Goal: Task Accomplishment & Management: Use online tool/utility

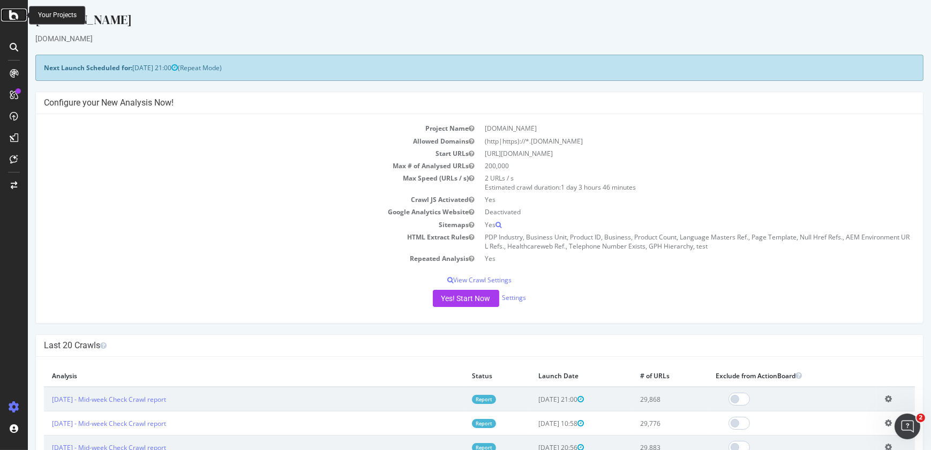
click at [12, 18] on icon at bounding box center [14, 15] width 10 height 13
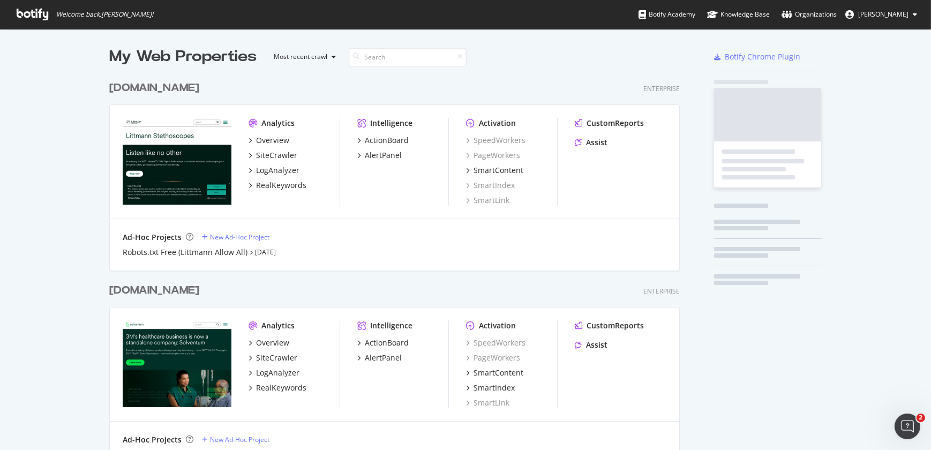
scroll to position [442, 916]
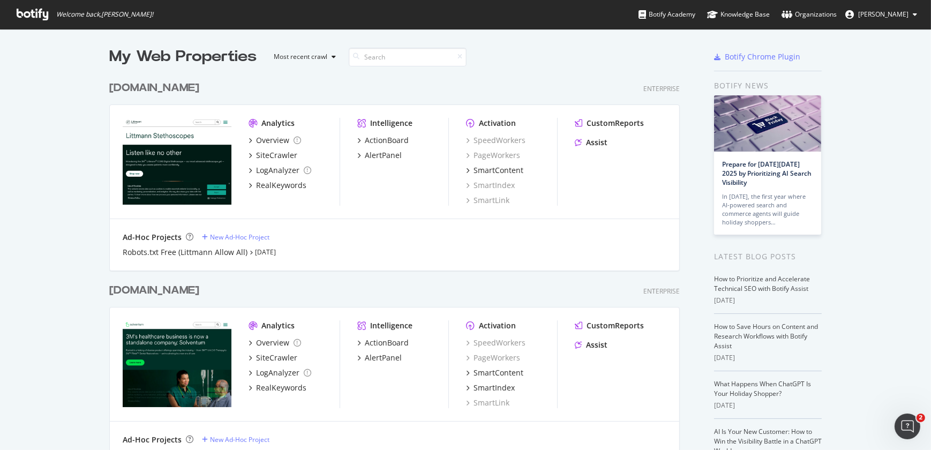
click at [160, 89] on div "littmann.com" at bounding box center [154, 88] width 90 height 16
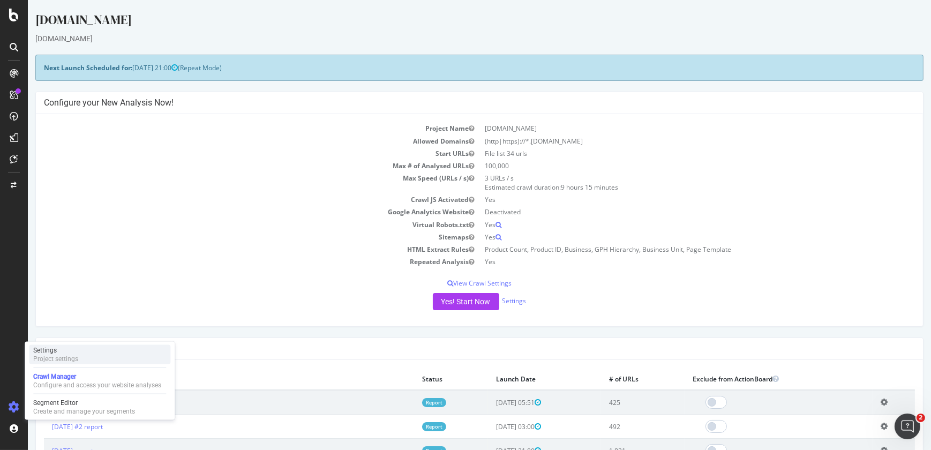
click at [66, 357] on div "Project settings" at bounding box center [55, 358] width 45 height 9
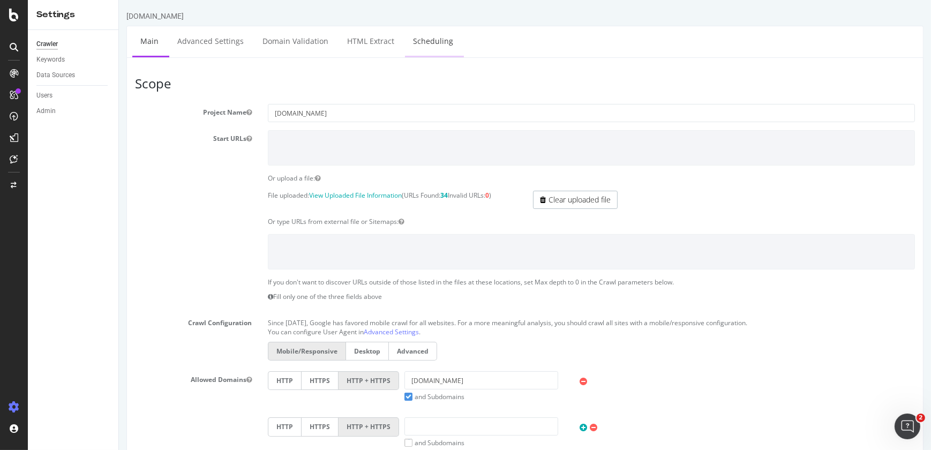
click at [420, 37] on link "Scheduling" at bounding box center [432, 40] width 56 height 29
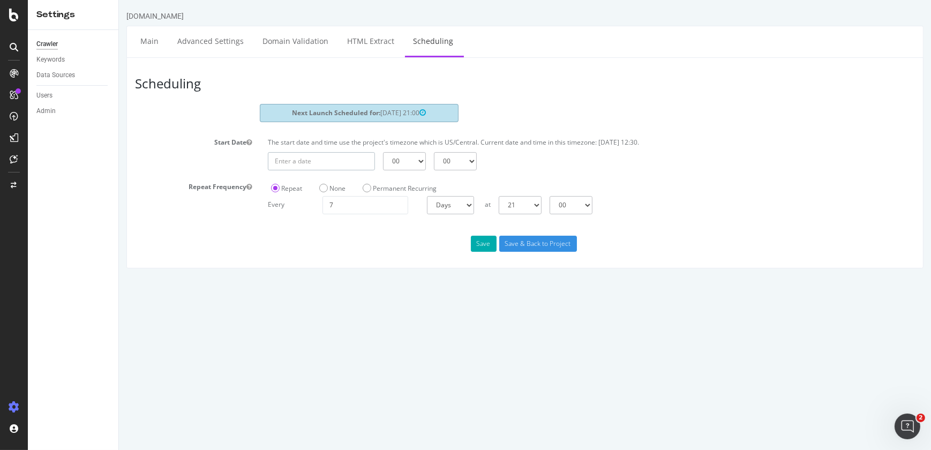
type input "2025-09-23"
click at [315, 156] on input "2025-09-23" at bounding box center [320, 161] width 107 height 18
click at [330, 267] on td "23" at bounding box center [331, 266] width 24 height 16
click at [418, 155] on select "00 01 02 03 04 05 06 07 08 09 10 11 12 13 14 15 16 17 18 19 20 21 22 23" at bounding box center [403, 161] width 43 height 18
select select "22"
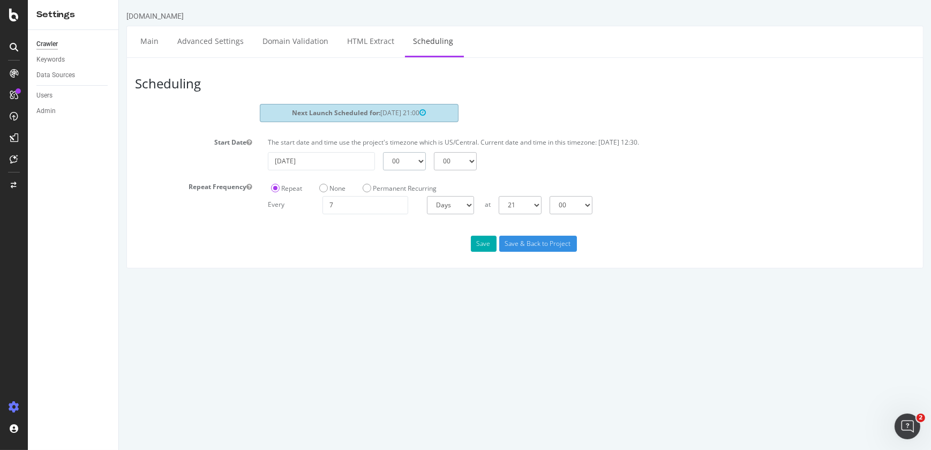
click at [382, 152] on select "00 01 02 03 04 05 06 07 08 09 10 11 12 13 14 15 16 17 18 19 20 21 22 23" at bounding box center [403, 161] width 43 height 18
click at [469, 163] on select "00 15 30 45" at bounding box center [454, 161] width 43 height 18
select select "30"
click at [433, 152] on select "00 15 30 45" at bounding box center [454, 161] width 43 height 18
click at [487, 237] on button "Save" at bounding box center [483, 244] width 26 height 16
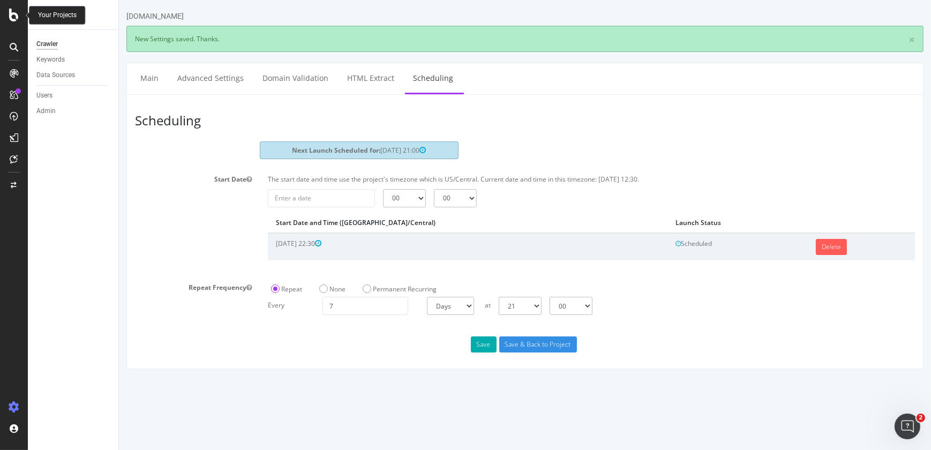
click at [13, 16] on icon at bounding box center [14, 15] width 10 height 13
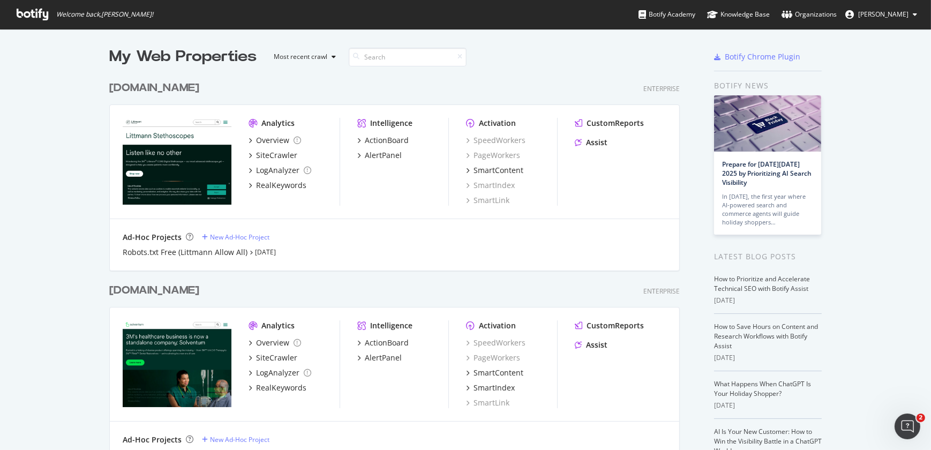
scroll to position [393, 0]
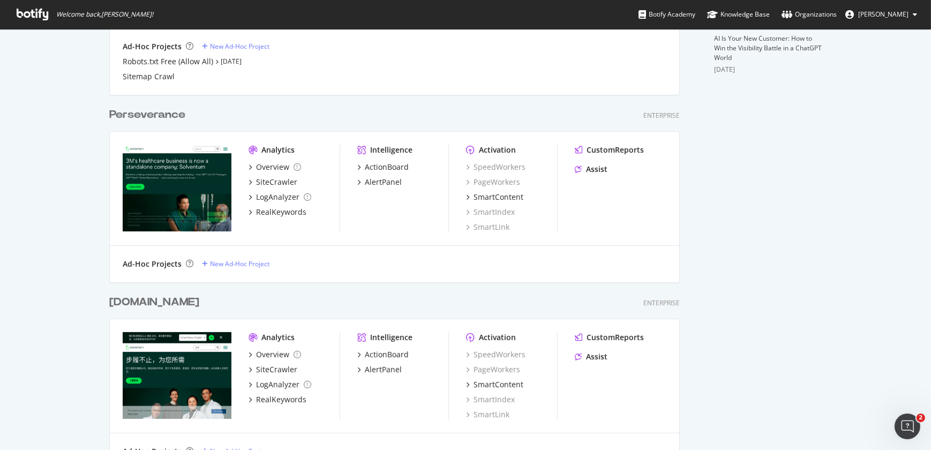
click at [141, 305] on div "[DOMAIN_NAME]" at bounding box center [154, 302] width 90 height 16
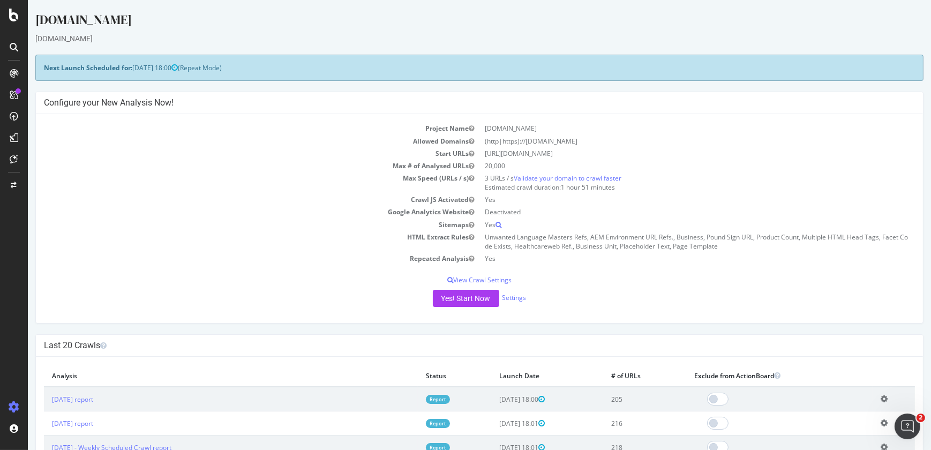
click at [881, 422] on icon at bounding box center [884, 423] width 7 height 8
click at [841, 435] on link "Add name" at bounding box center [845, 439] width 86 height 14
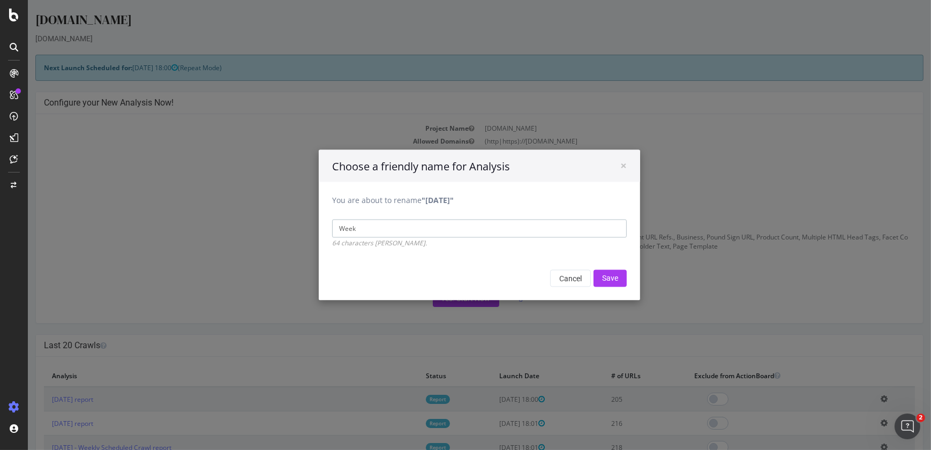
type input "Weekly Scheduled Crawl"
click at [608, 279] on input "Save" at bounding box center [609, 278] width 33 height 17
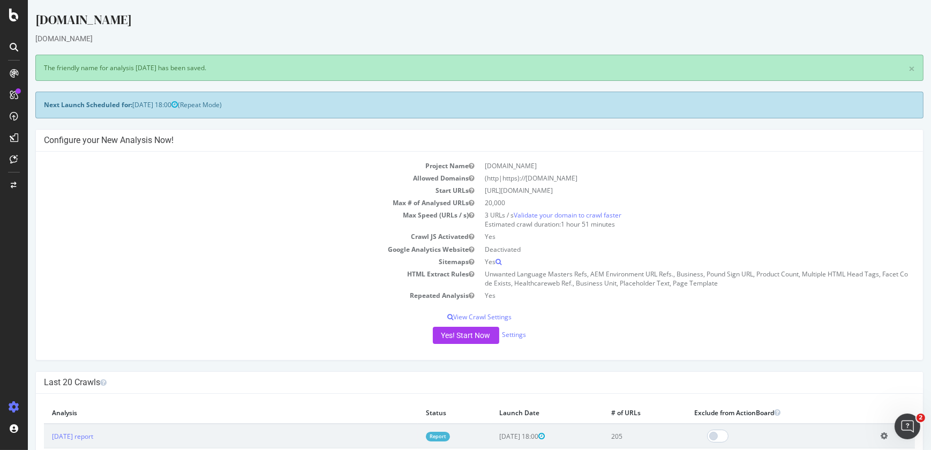
click at [881, 433] on icon at bounding box center [884, 436] width 7 height 8
click at [873, 448] on link "Add name" at bounding box center [845, 452] width 86 height 14
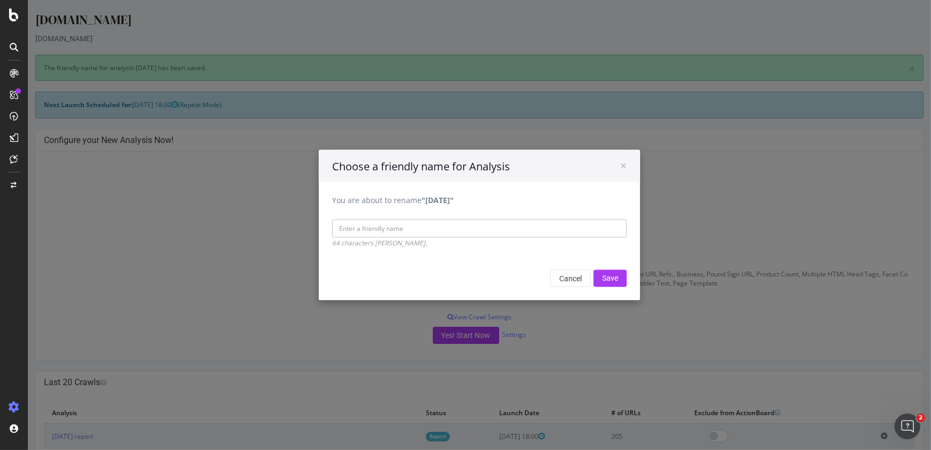
click at [486, 230] on input "You are about to rename "2025 Sep. 21st"" at bounding box center [479, 229] width 294 height 18
paste input "Weekly Scheduled Crawl"
type input "Weekly Scheduled Crawl"
click at [602, 274] on input "Save" at bounding box center [609, 278] width 33 height 17
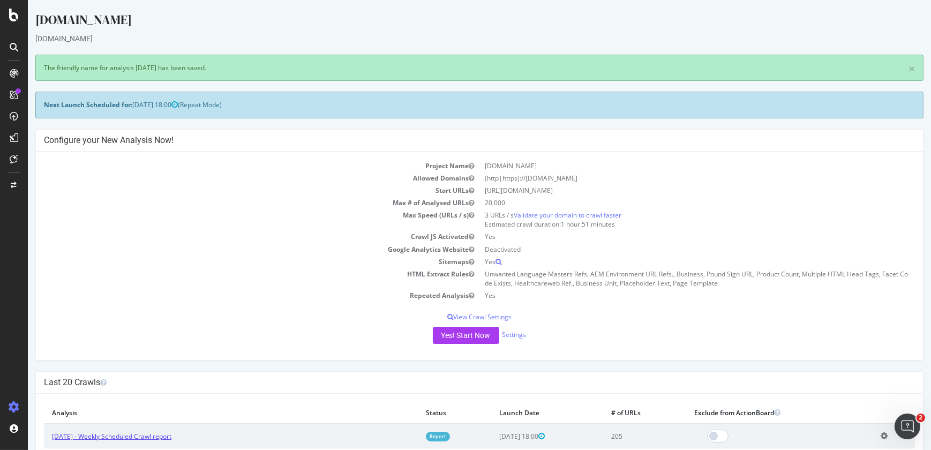
click at [63, 434] on link "2025 Sep. 21st - Weekly Scheduled Crawl report" at bounding box center [111, 436] width 119 height 9
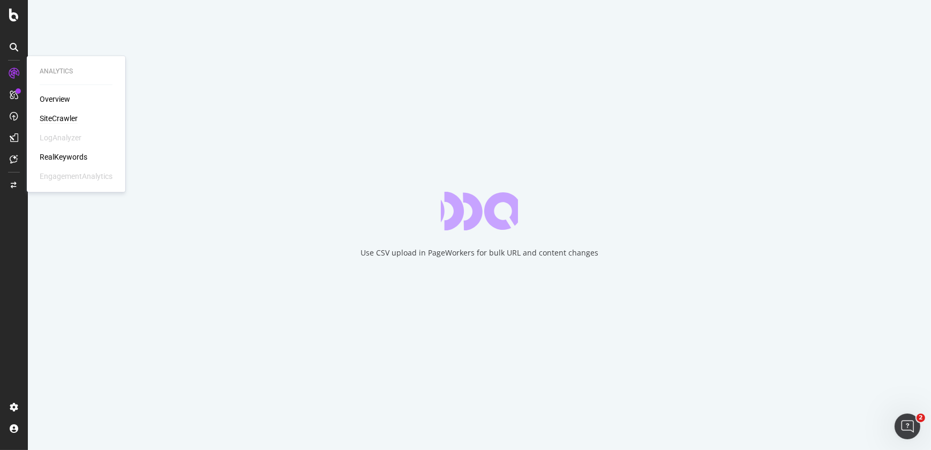
click at [70, 117] on div "SiteCrawler" at bounding box center [59, 118] width 38 height 11
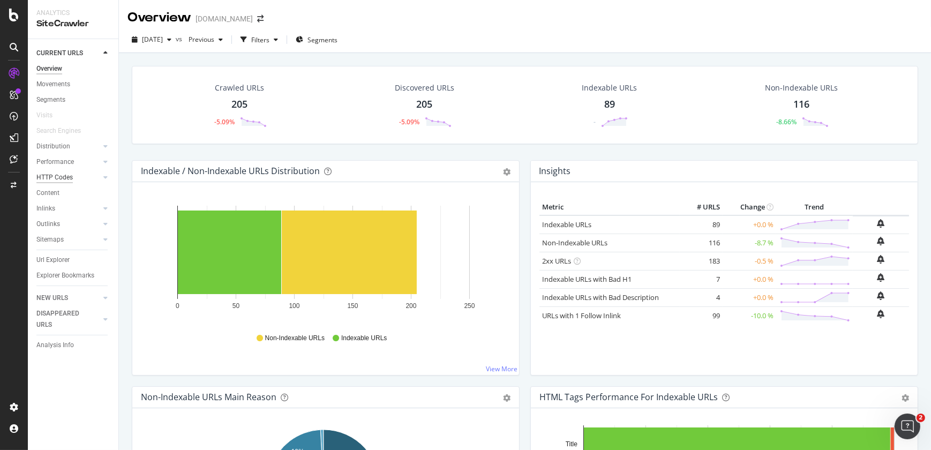
click at [47, 175] on div "HTTP Codes" at bounding box center [54, 177] width 36 height 11
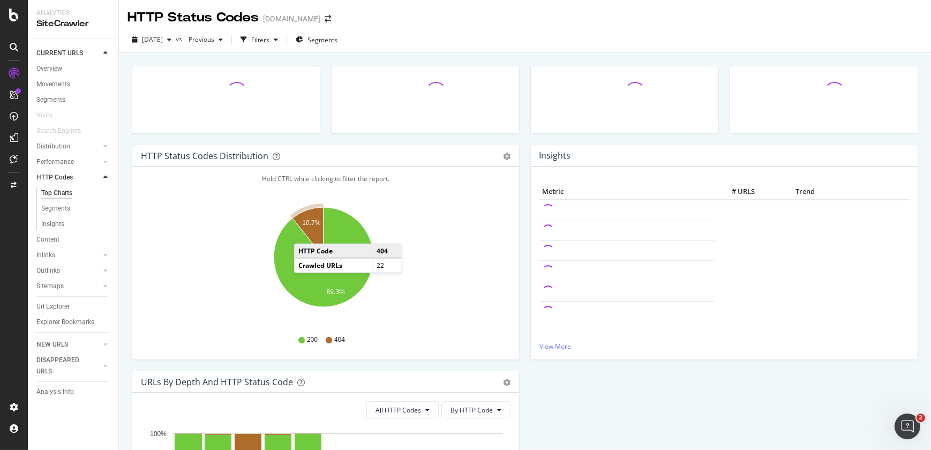
click at [305, 233] on icon "A chart." at bounding box center [307, 232] width 31 height 50
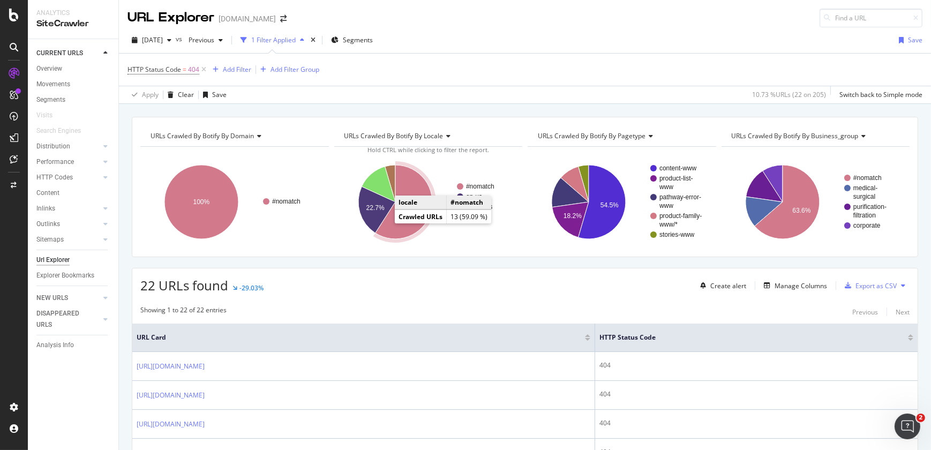
click at [399, 224] on icon "A chart." at bounding box center [403, 202] width 57 height 74
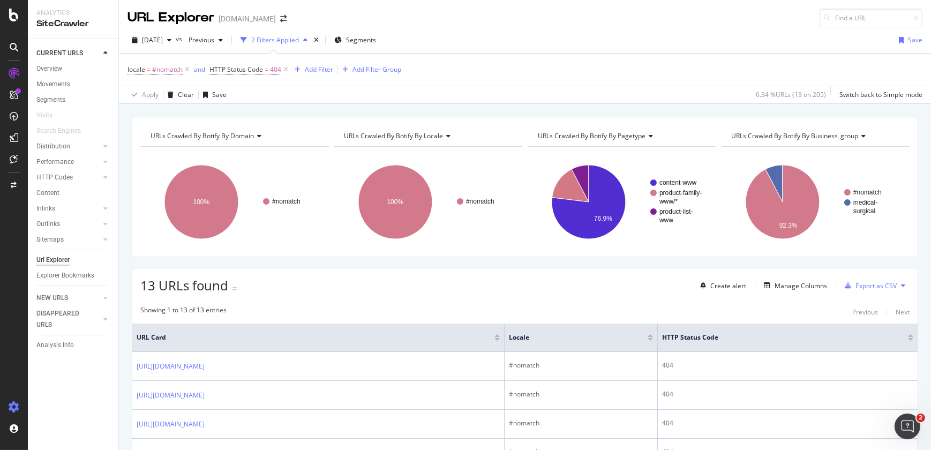
click at [15, 406] on icon at bounding box center [14, 407] width 11 height 11
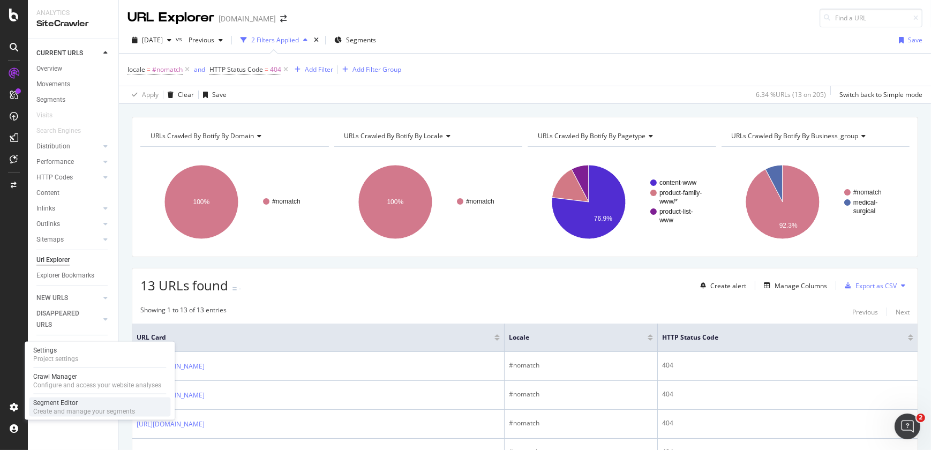
click at [51, 409] on div "Create and manage your segments" at bounding box center [84, 411] width 102 height 9
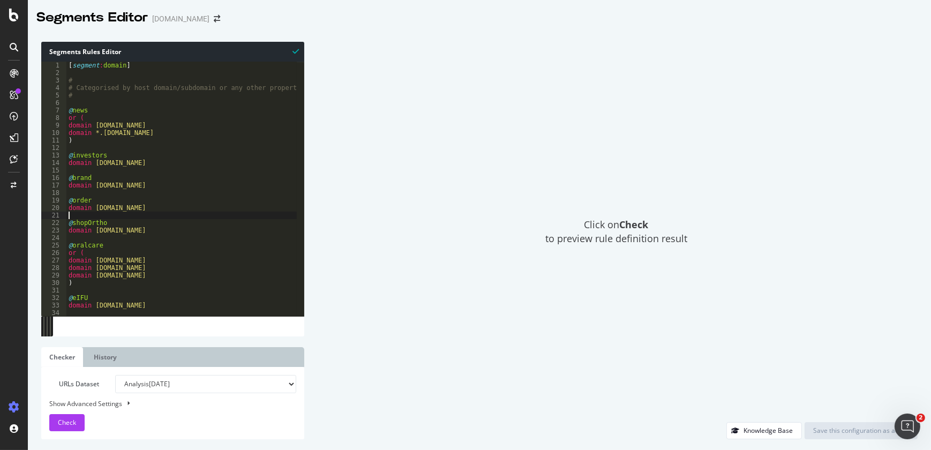
click at [148, 214] on div "[ segment : domain ] # # Categorised by host domain/subdomain or any other prop…" at bounding box center [275, 193] width 418 height 262
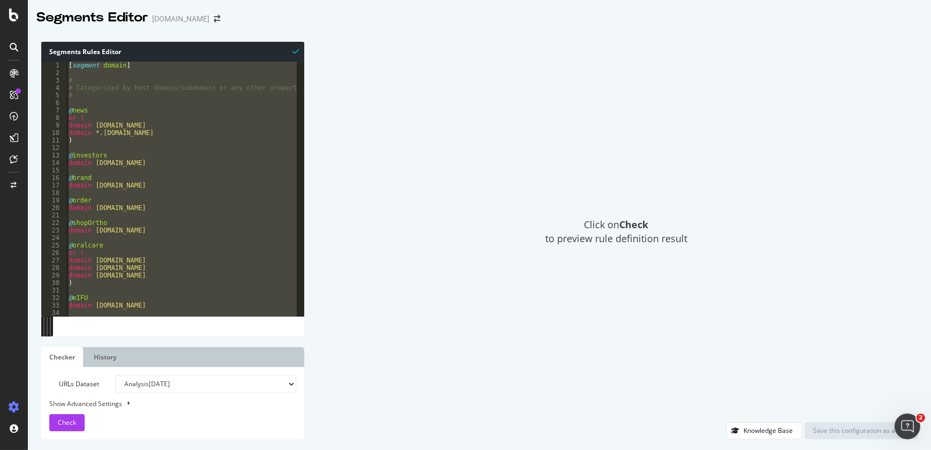
paste textarea "Cursor at row 691"
type textarea "url Not *?*"
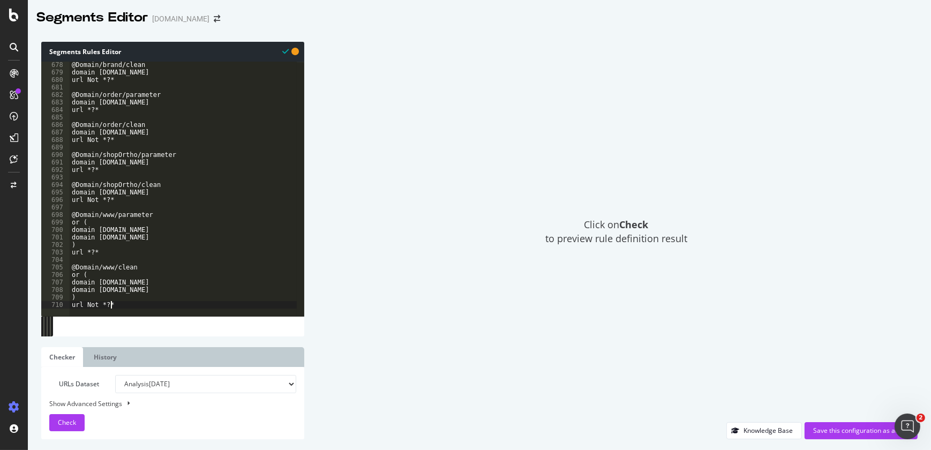
scroll to position [5075, 0]
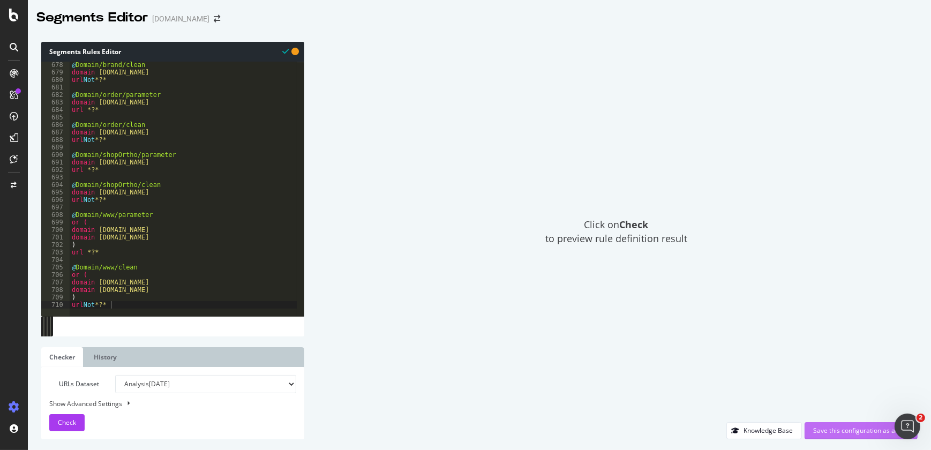
click at [830, 433] on div "Save this configuration as active" at bounding box center [861, 430] width 96 height 9
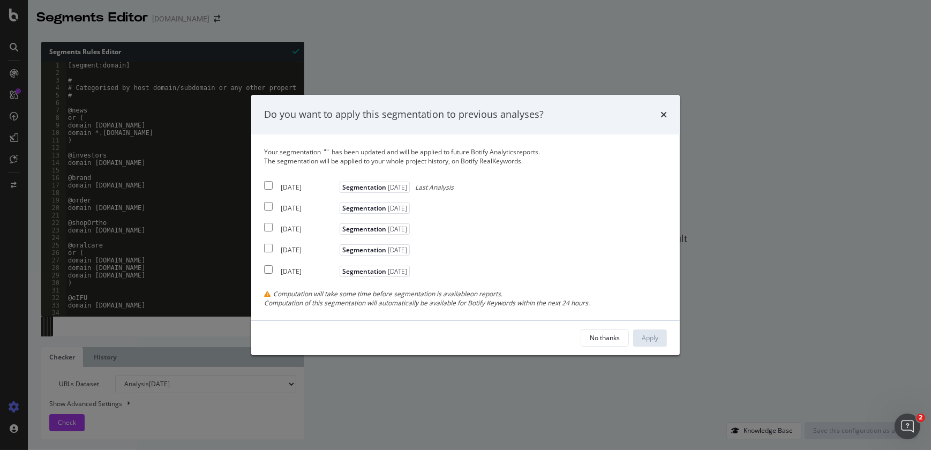
click at [267, 185] on input "modal" at bounding box center [268, 185] width 9 height 9
checkbox input "true"
click at [639, 343] on button "Apply" at bounding box center [650, 337] width 34 height 17
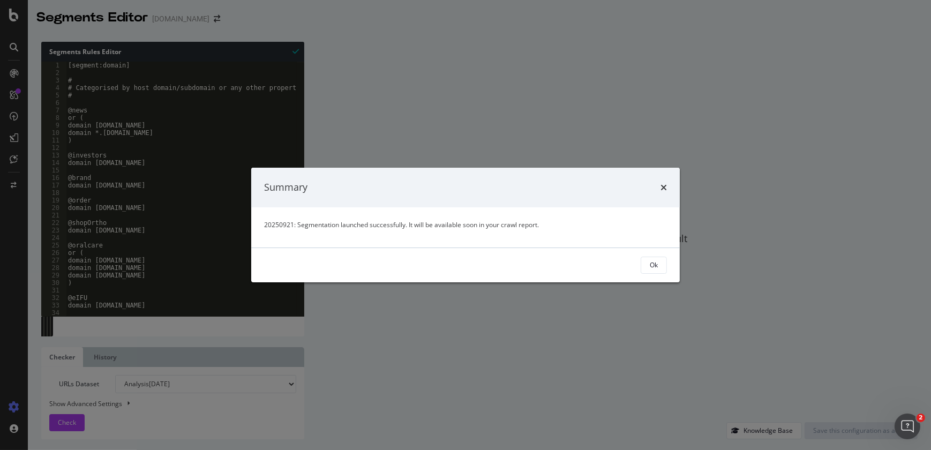
click at [299, 247] on div "modal" at bounding box center [465, 247] width 428 height 1
click at [656, 270] on div "Ok" at bounding box center [653, 265] width 8 height 15
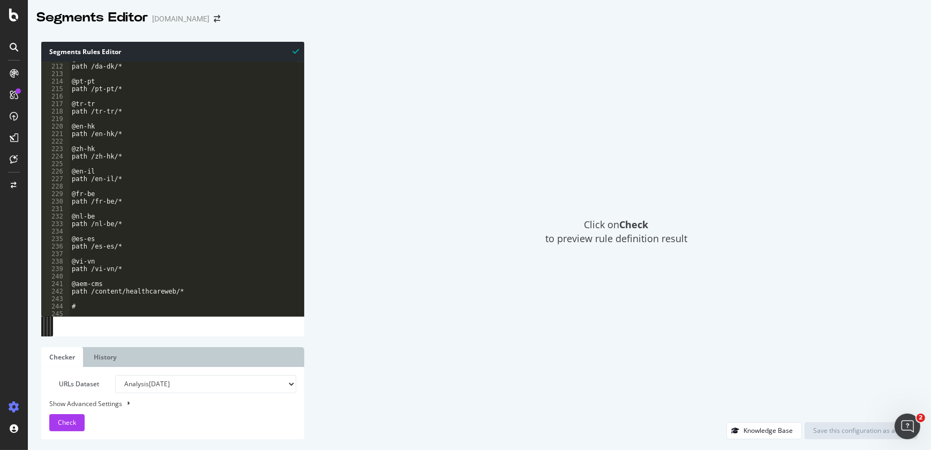
scroll to position [1569, 0]
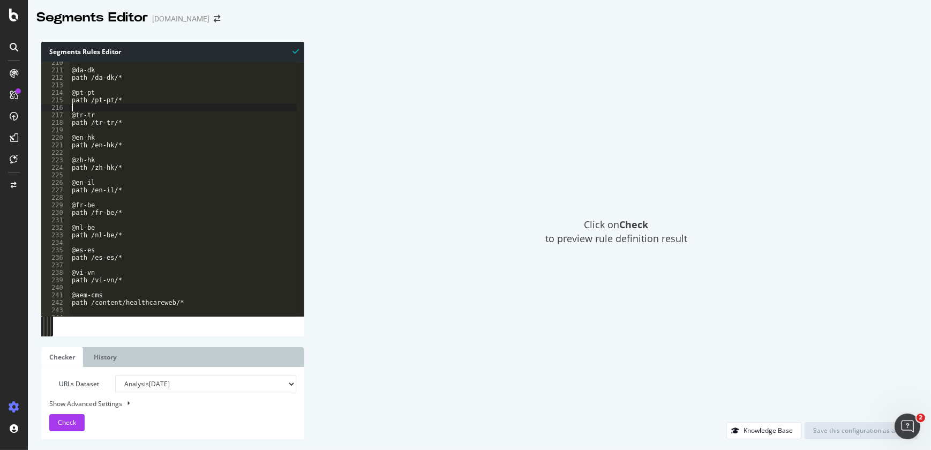
click at [222, 109] on div "@da-dk path /da-dk/* @pt-pt path /pt-pt/* @tr-tr path /tr-tr/* @en-hk path /en-…" at bounding box center [279, 190] width 418 height 262
click at [166, 157] on div "@da-dk path /da-dk/* @pt-pt path /pt-pt/* @tr-tr path /tr-tr/* @en-hk path /en-…" at bounding box center [279, 190] width 418 height 262
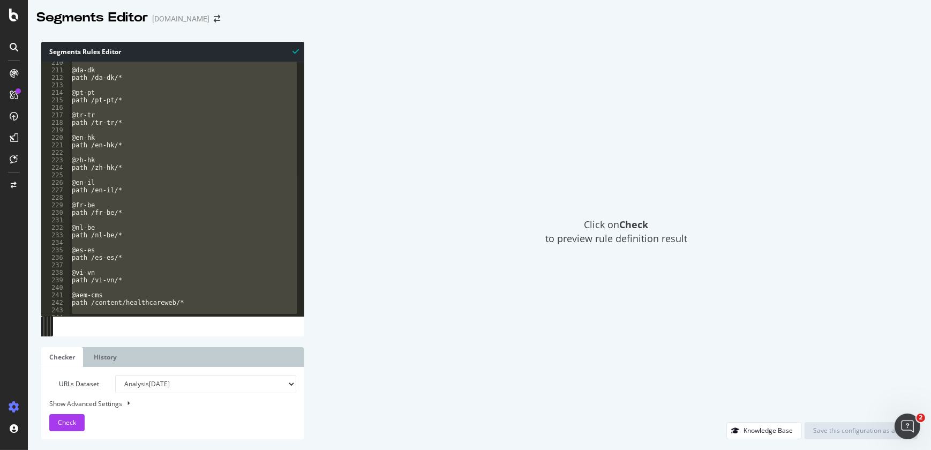
click at [166, 157] on div "@da-dk path /da-dk/* @pt-pt path /pt-pt/* @tr-tr path /tr-tr/* @en-hk path /en-…" at bounding box center [279, 190] width 418 height 262
type textarea "@zh-hk"
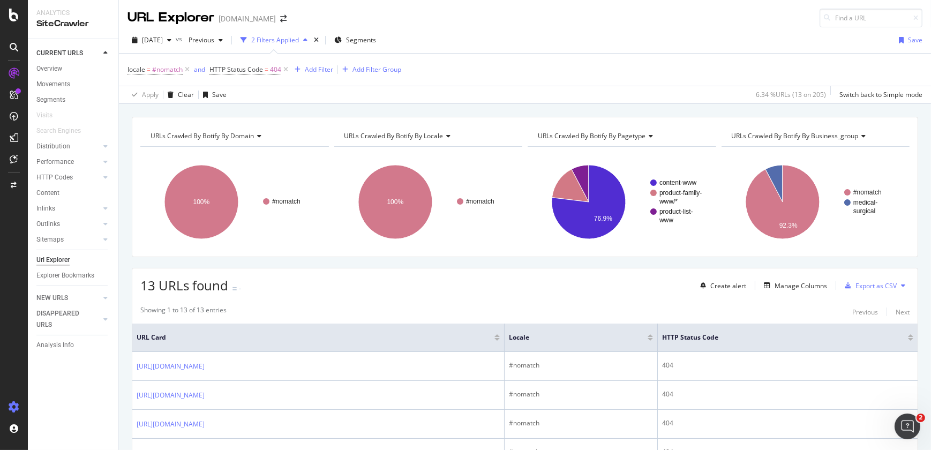
click at [14, 400] on div at bounding box center [14, 406] width 26 height 17
click at [280, 18] on icon "arrow-right-arrow-left" at bounding box center [283, 18] width 6 height 7
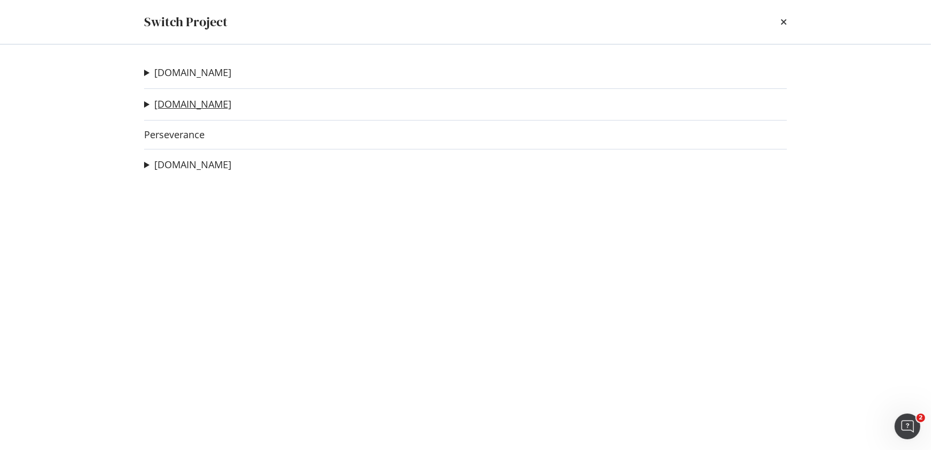
click at [195, 107] on link "[DOMAIN_NAME]" at bounding box center [192, 104] width 77 height 11
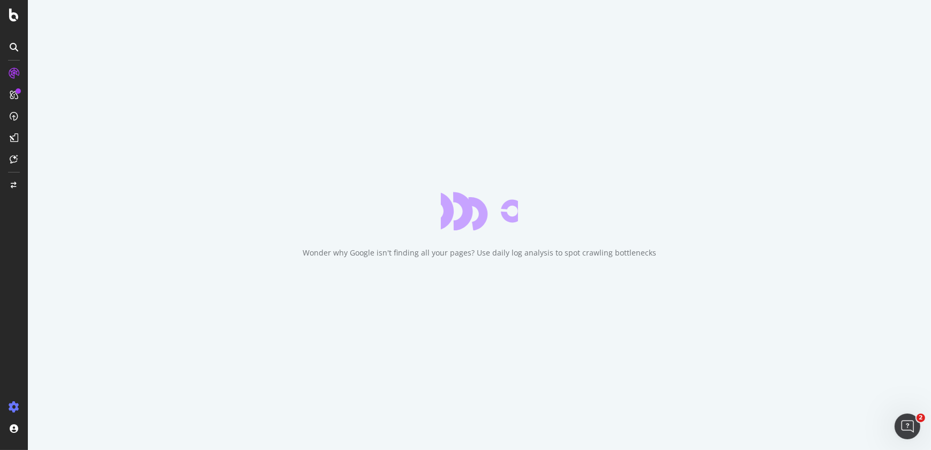
click at [16, 404] on icon at bounding box center [14, 407] width 11 height 11
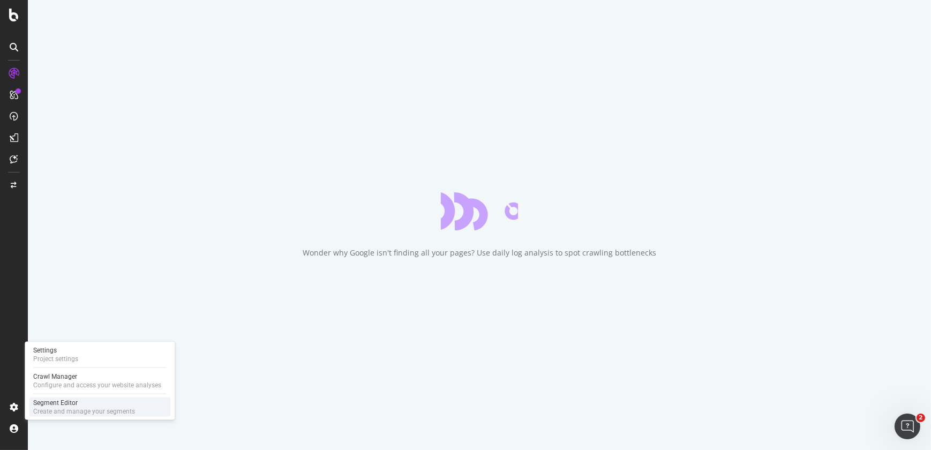
click at [58, 408] on div "Create and manage your segments" at bounding box center [84, 411] width 102 height 9
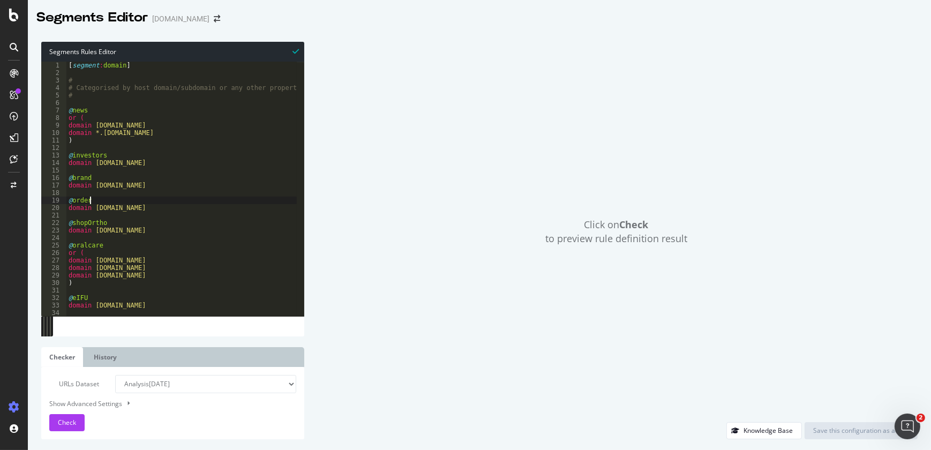
click at [189, 197] on div "[ segment : domain ] # # Categorised by host domain/subdomain or any other prop…" at bounding box center [275, 193] width 418 height 262
type textarea ") url Not *?*"
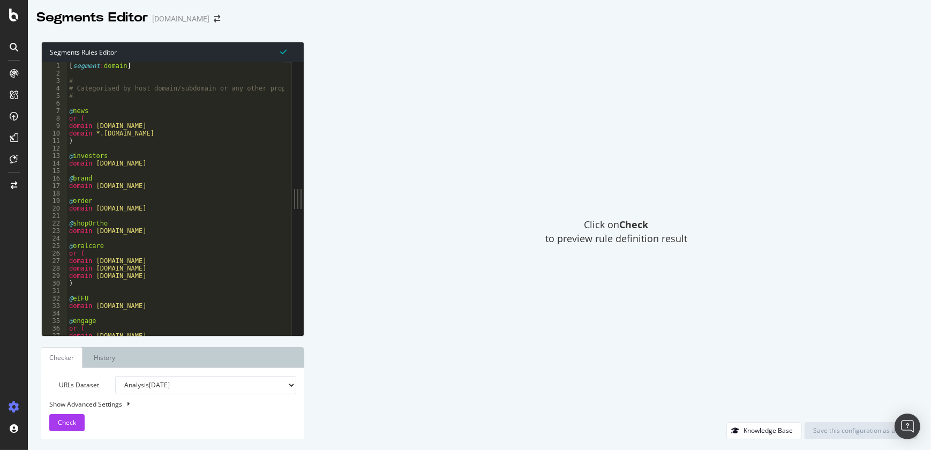
type textarea ")"
click at [181, 145] on div "[ segment : domain ] # # Categorised by host domain/subdomain or any other prop…" at bounding box center [276, 202] width 418 height 281
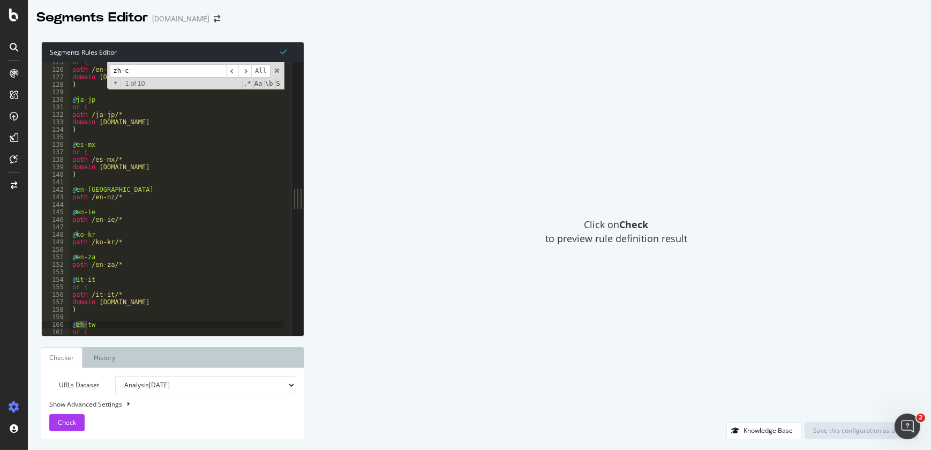
scroll to position [4716, 0]
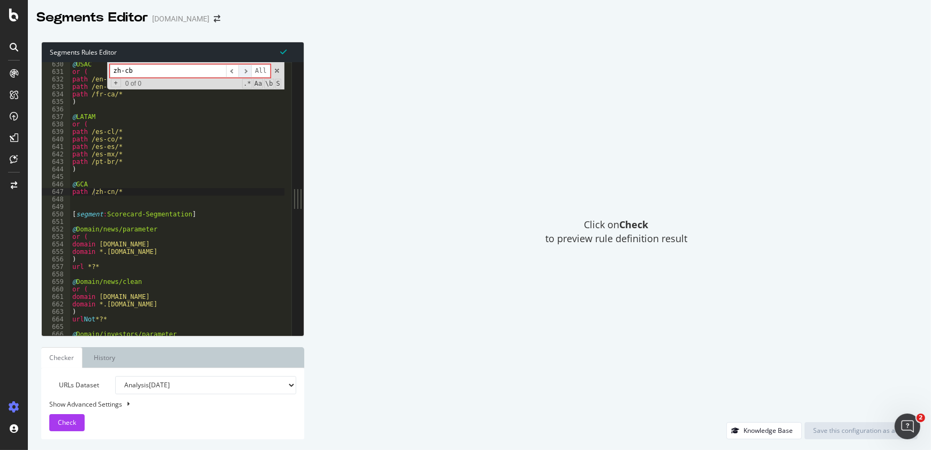
click at [249, 73] on span "​" at bounding box center [244, 70] width 13 height 13
type input "zh-cn"
click at [231, 73] on span "​" at bounding box center [232, 70] width 13 height 13
click at [246, 71] on span "​" at bounding box center [244, 70] width 13 height 13
click at [239, 130] on div "@ USAC or ( path /en-ca/* path /en-us/* path /fr-ca/* ) @ LATAM or ( path /es-c…" at bounding box center [279, 201] width 418 height 281
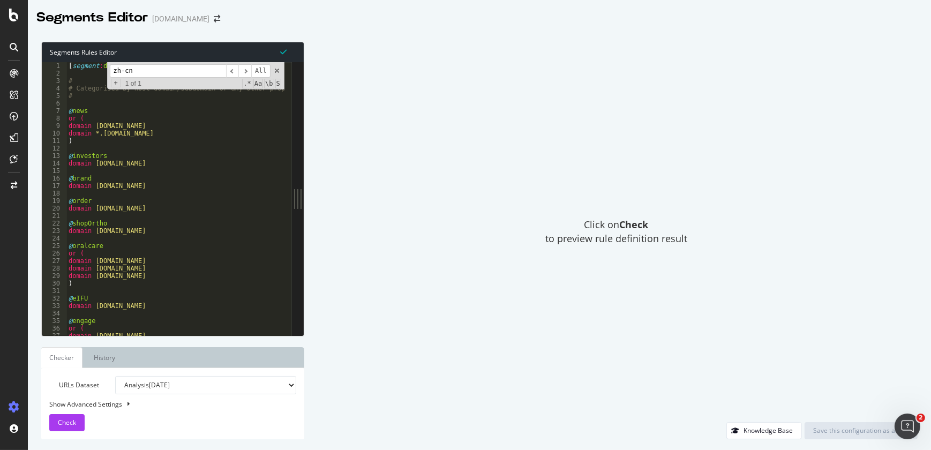
scroll to position [0, 0]
click at [101, 111] on div "[ segment : domain ] # # Categorised by host domain/subdomain or any other prop…" at bounding box center [275, 202] width 418 height 281
type textarea "@news"
click at [154, 70] on input "zh-cn" at bounding box center [168, 70] width 116 height 13
type input "zh-cn"
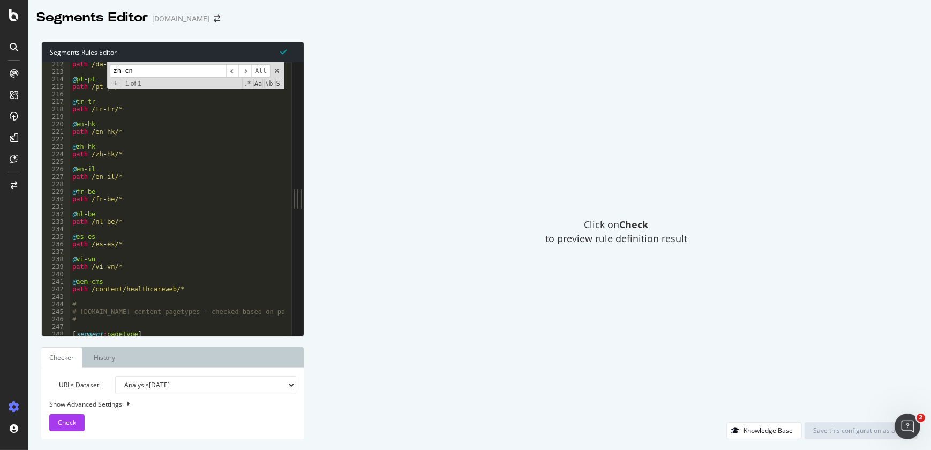
scroll to position [1636, 0]
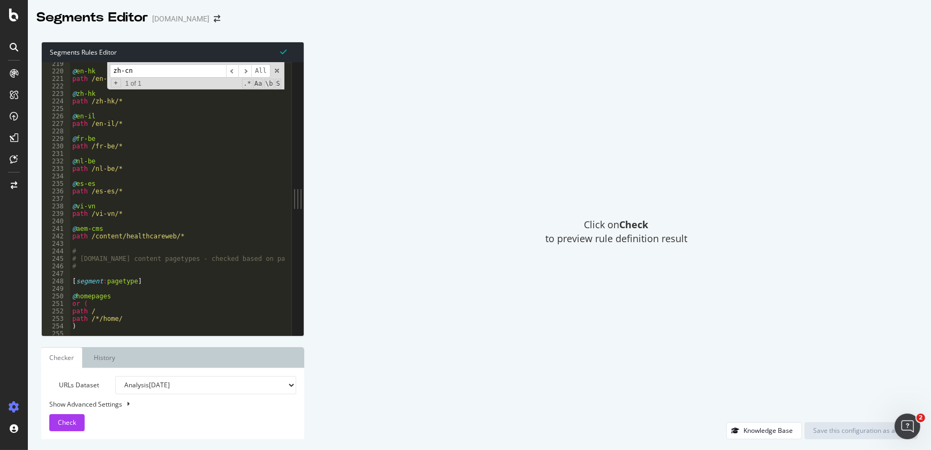
type textarea "path /vi-vn/*"
click at [124, 212] on div "@ en-hk path /en-hk/* @ zh-hk path /zh-hk/* @ en-il path /en-il/* @ fr-be path …" at bounding box center [279, 200] width 418 height 281
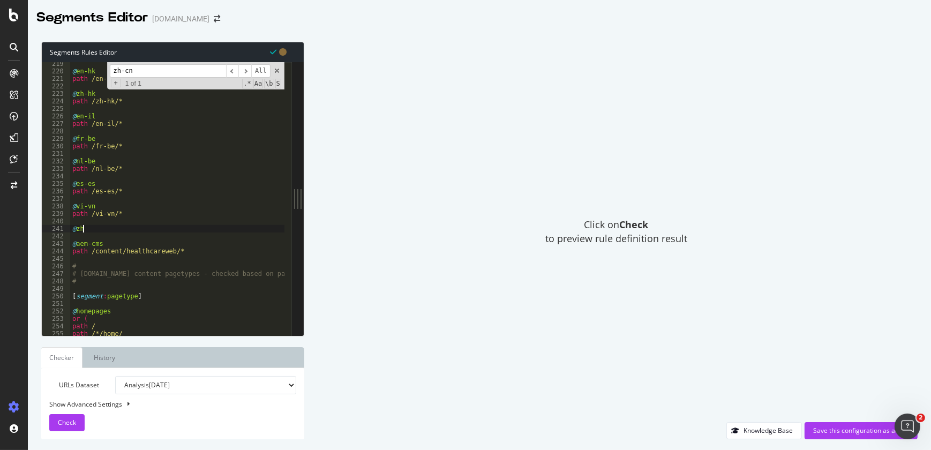
scroll to position [0, 1]
type textarea "@zh-cn"
type textarea "path /zh-cn/*"
click at [825, 428] on div "Save this configuration as active" at bounding box center [861, 430] width 96 height 9
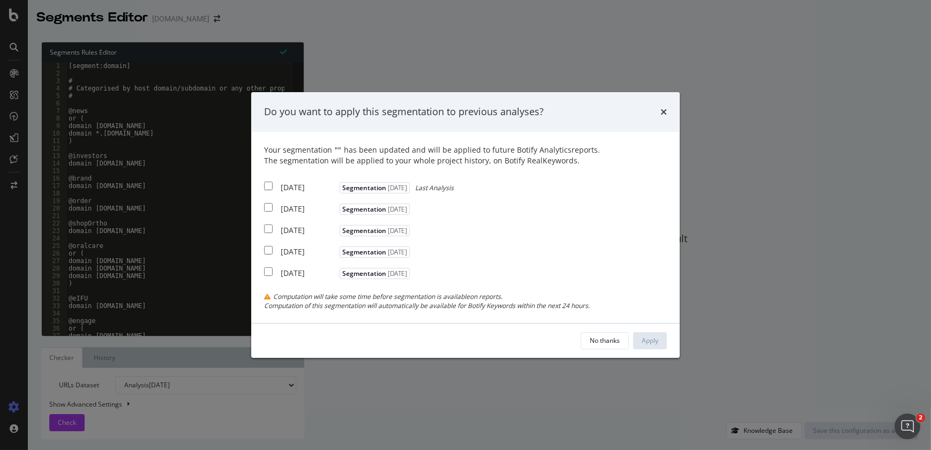
click at [269, 185] on input "modal" at bounding box center [268, 186] width 9 height 9
checkbox input "true"
click at [267, 207] on input "modal" at bounding box center [268, 207] width 9 height 9
checkbox input "true"
click at [267, 228] on input "modal" at bounding box center [268, 228] width 9 height 9
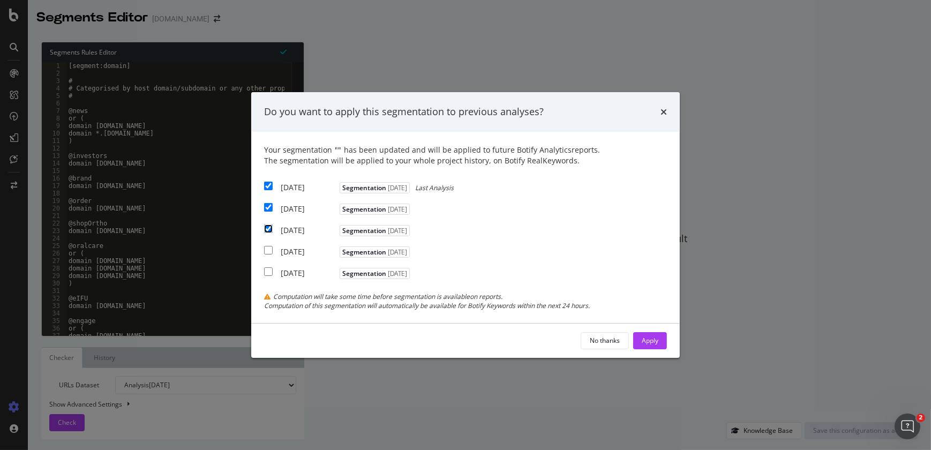
checkbox input "true"
click at [652, 337] on div "Apply" at bounding box center [649, 340] width 17 height 9
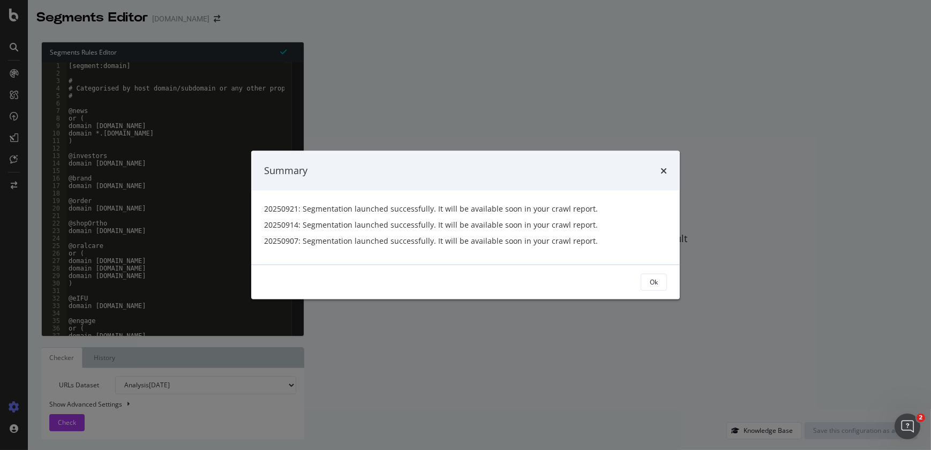
click at [17, 75] on div "Summary 20250921: Segmentation launched successfully. It will be available soon…" at bounding box center [465, 225] width 931 height 450
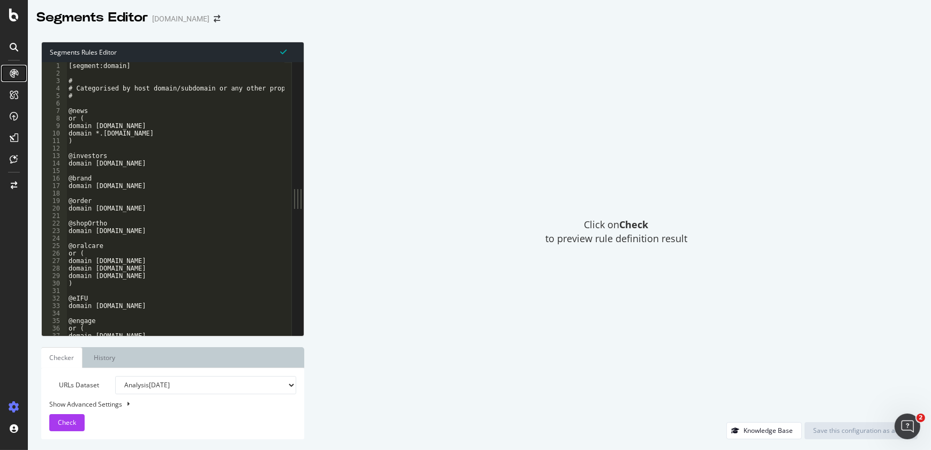
click at [17, 75] on icon at bounding box center [14, 73] width 9 height 9
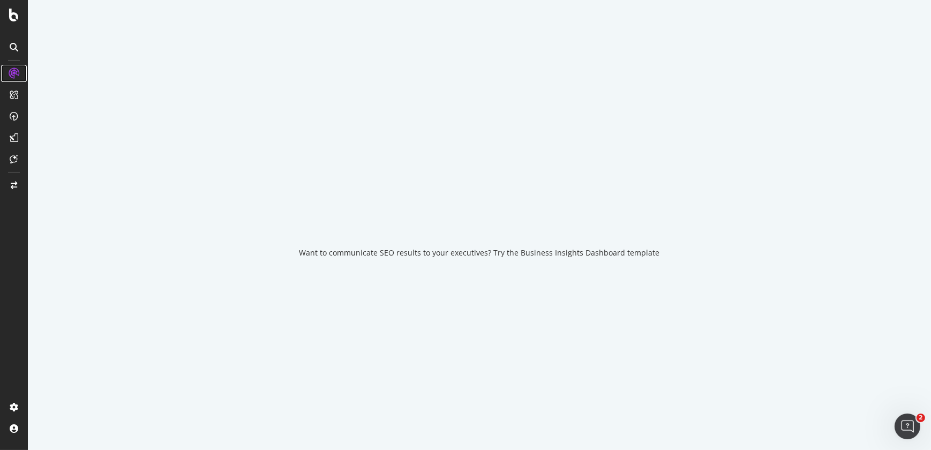
click at [17, 75] on icon at bounding box center [14, 73] width 11 height 11
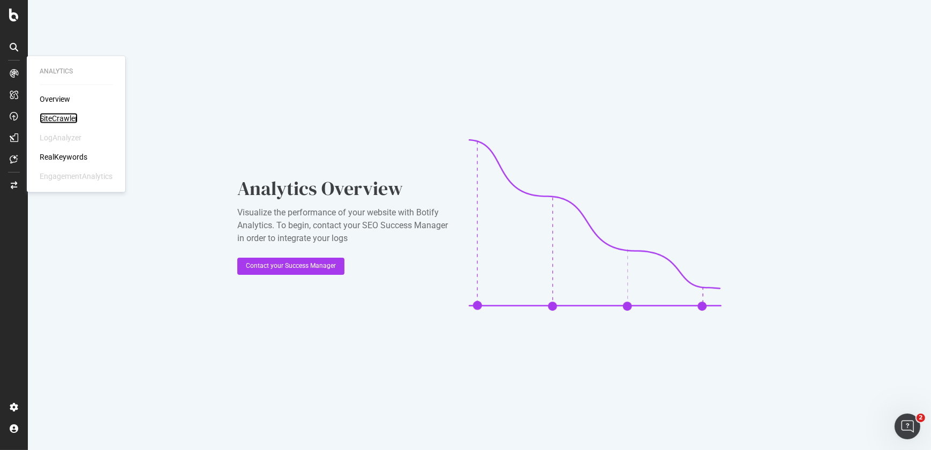
click at [51, 117] on div "SiteCrawler" at bounding box center [59, 118] width 38 height 11
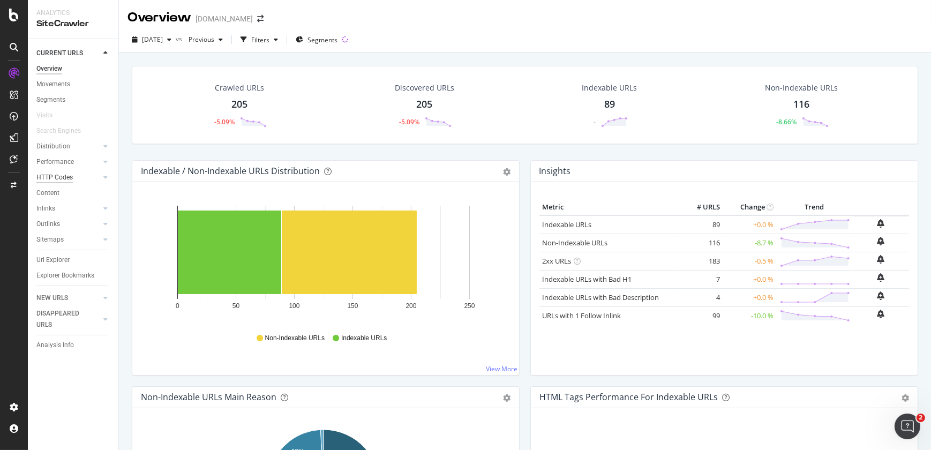
click at [49, 177] on div "HTTP Codes" at bounding box center [54, 177] width 36 height 11
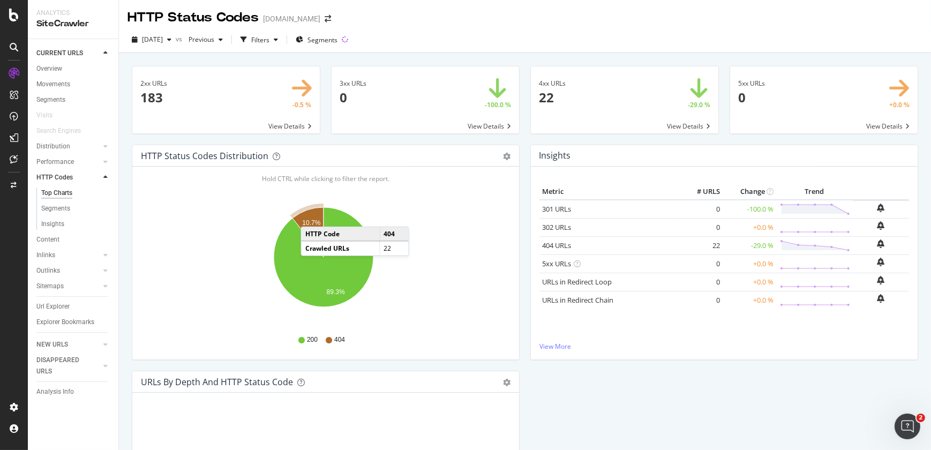
click at [311, 216] on icon "A chart." at bounding box center [307, 232] width 31 height 50
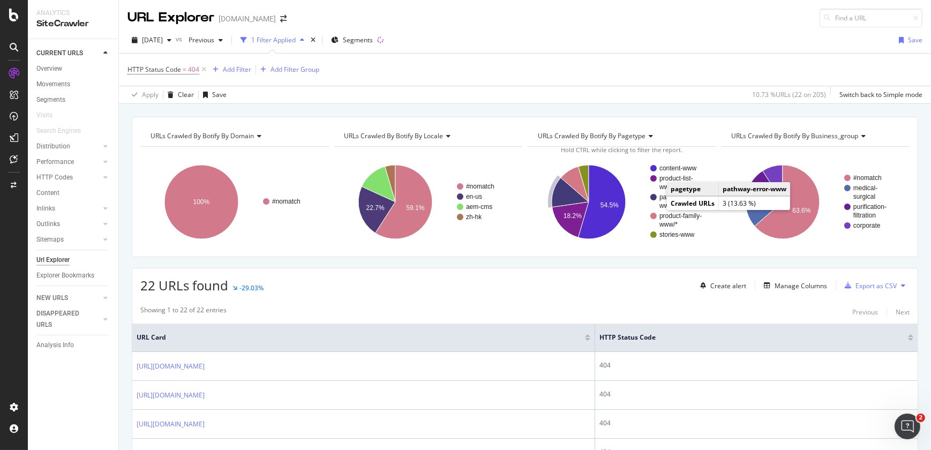
click at [650, 196] on circle "A chart." at bounding box center [653, 197] width 6 height 6
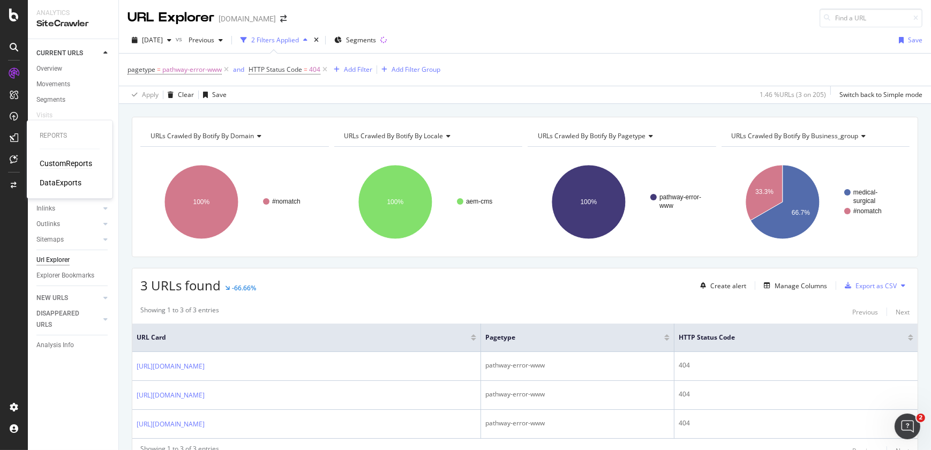
click at [57, 158] on div "CustomReports" at bounding box center [66, 163] width 52 height 11
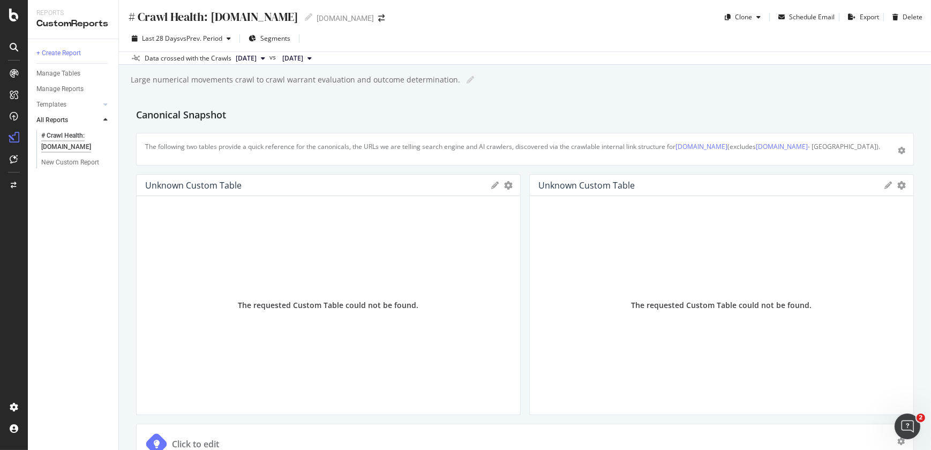
click at [62, 146] on div "# Crawl Health: [DOMAIN_NAME]" at bounding box center [72, 141] width 63 height 22
click at [65, 75] on div "Manage Tables" at bounding box center [58, 73] width 44 height 11
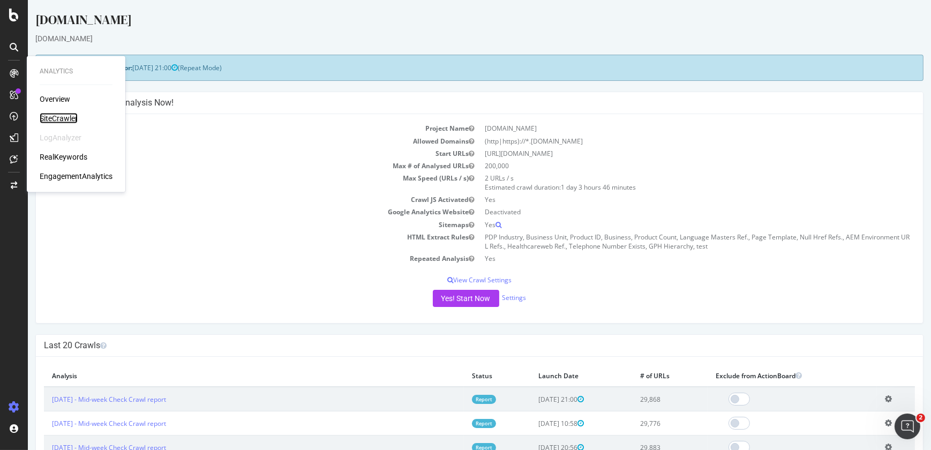
click at [49, 123] on div "SiteCrawler" at bounding box center [59, 118] width 38 height 11
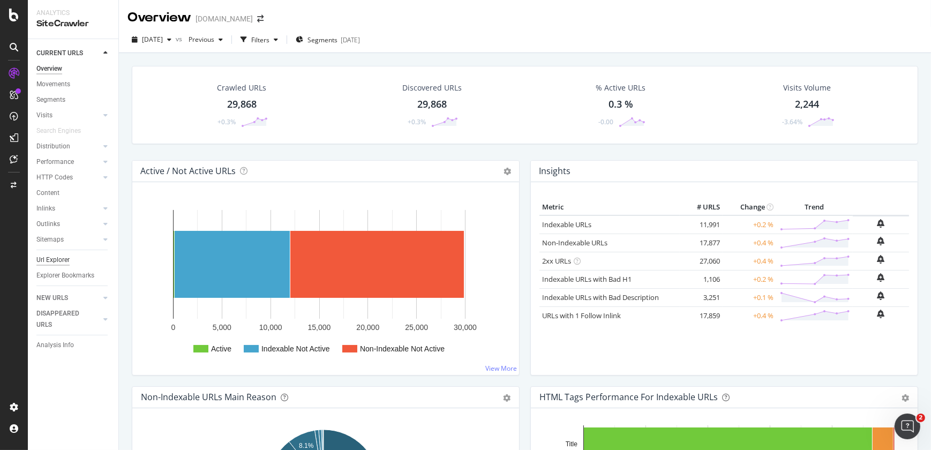
click at [46, 258] on div "Url Explorer" at bounding box center [52, 259] width 33 height 11
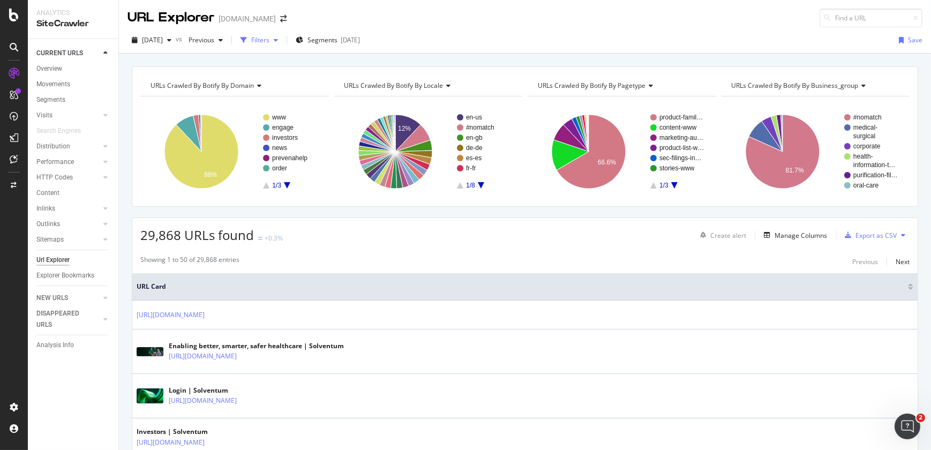
click at [269, 35] on div "Filters" at bounding box center [260, 39] width 18 height 9
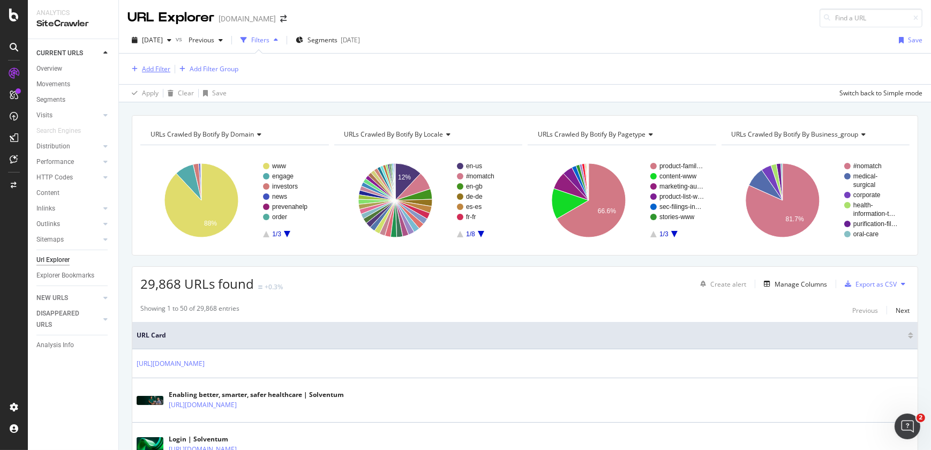
click at [156, 69] on div "Add Filter" at bounding box center [156, 68] width 28 height 9
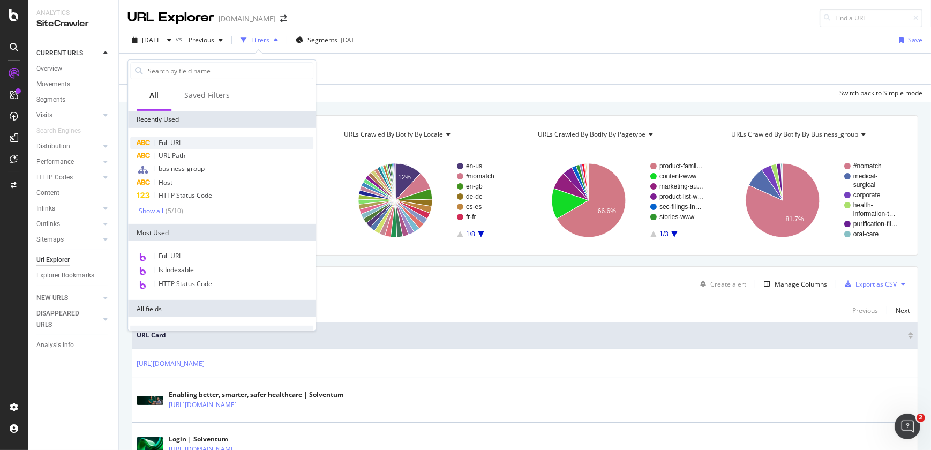
click at [170, 144] on span "Full URL" at bounding box center [170, 142] width 24 height 9
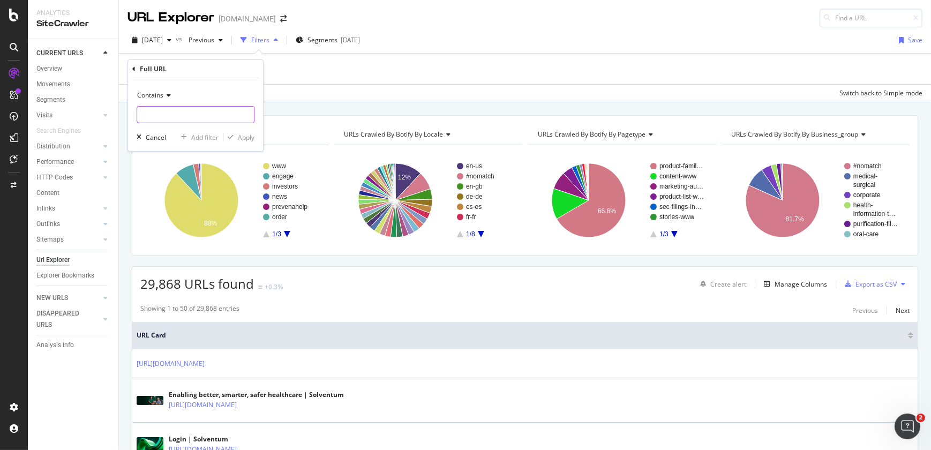
click at [167, 115] on input "text" at bounding box center [195, 114] width 117 height 17
type input "tegaderm"
click at [246, 140] on div "Apply" at bounding box center [246, 136] width 17 height 9
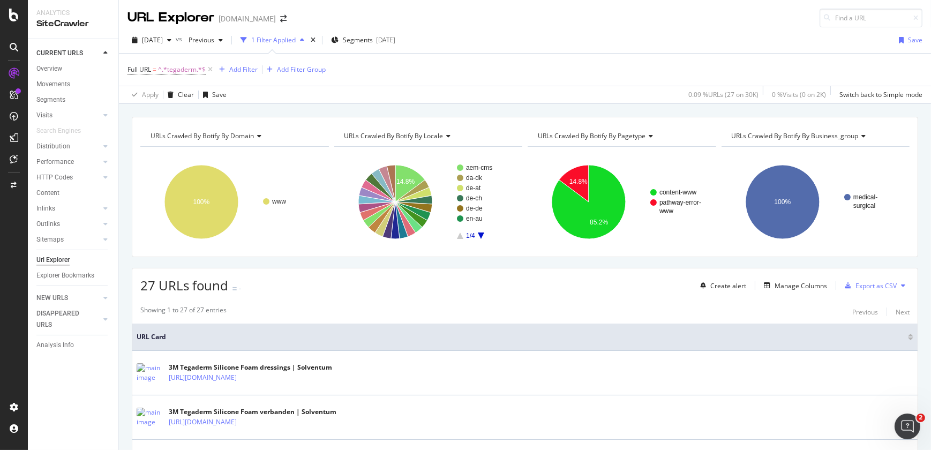
click at [858, 138] on icon at bounding box center [861, 136] width 7 height 6
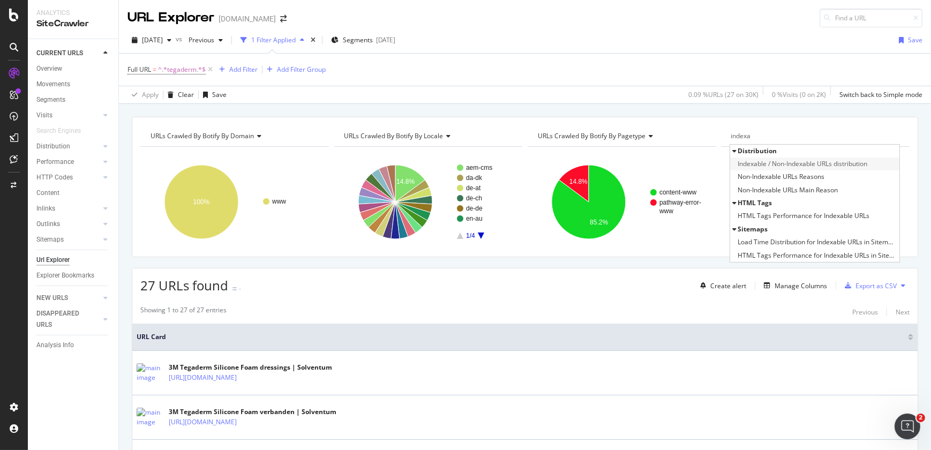
type input "indexa"
click at [836, 161] on span "Indexable / Non-Indexable URLs distribution" at bounding box center [803, 163] width 130 height 11
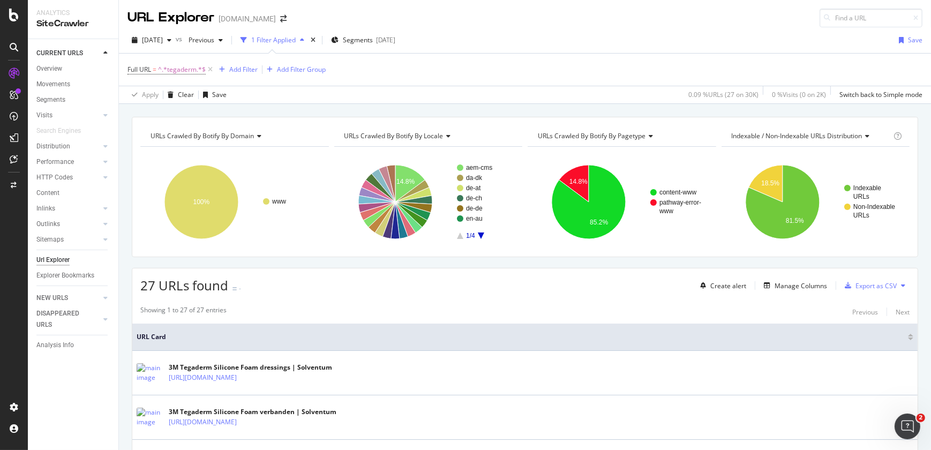
click at [836, 160] on rect "A chart." at bounding box center [814, 201] width 186 height 93
click at [784, 285] on div "Manage Columns" at bounding box center [800, 285] width 52 height 9
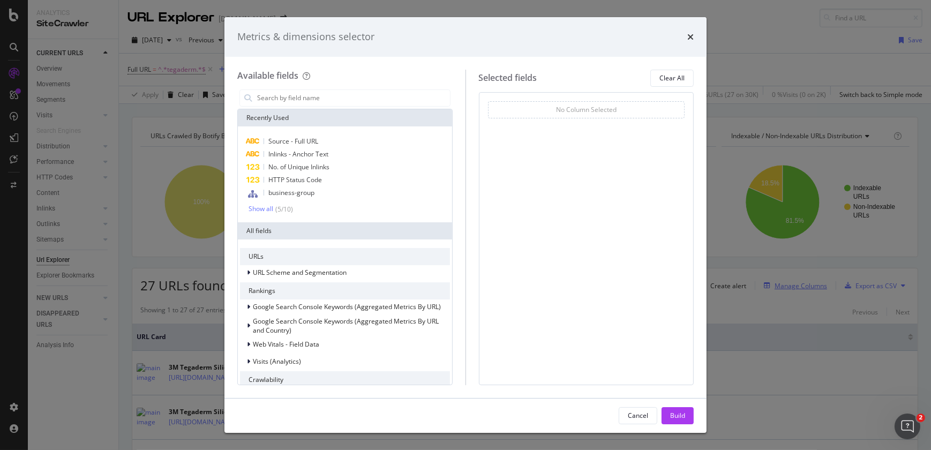
click at [784, 285] on div "Metrics & dimensions selector Available fields Recently Used Source - Full URL …" at bounding box center [465, 225] width 931 height 450
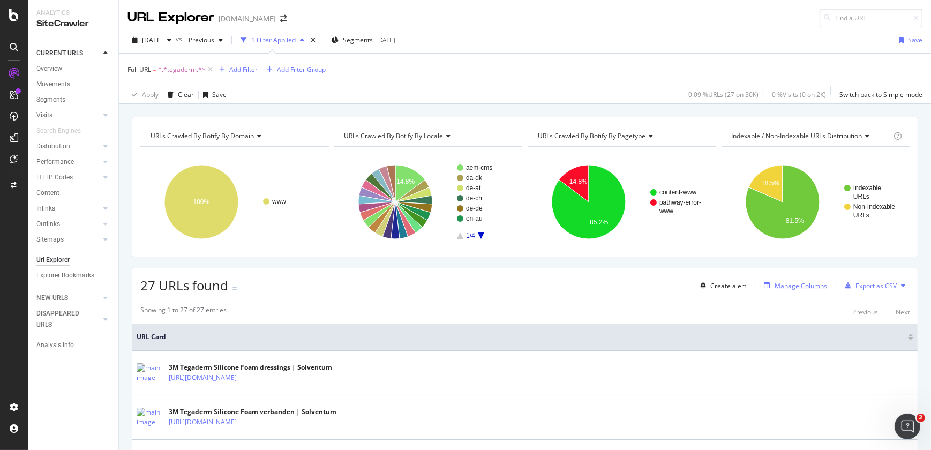
click at [784, 285] on div "Manage Columns" at bounding box center [800, 285] width 52 height 9
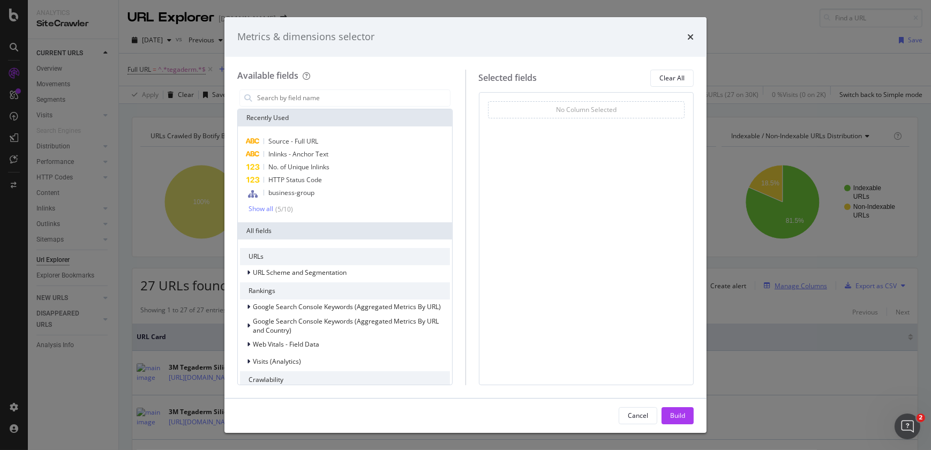
click at [784, 285] on div "Metrics & dimensions selector Available fields Recently Used Source - Full URL …" at bounding box center [465, 225] width 931 height 450
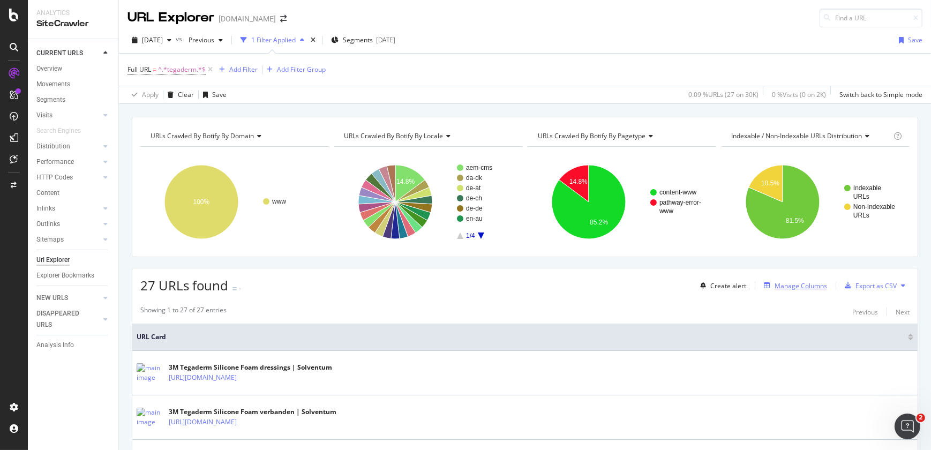
click at [784, 285] on div "Manage Columns" at bounding box center [800, 285] width 52 height 9
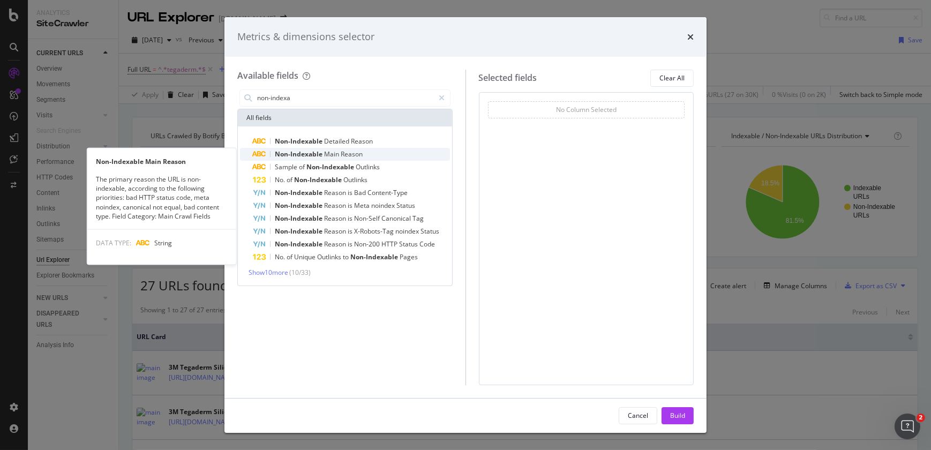
type input "non-indexa"
click at [300, 150] on span "Non-Indexable" at bounding box center [299, 153] width 49 height 9
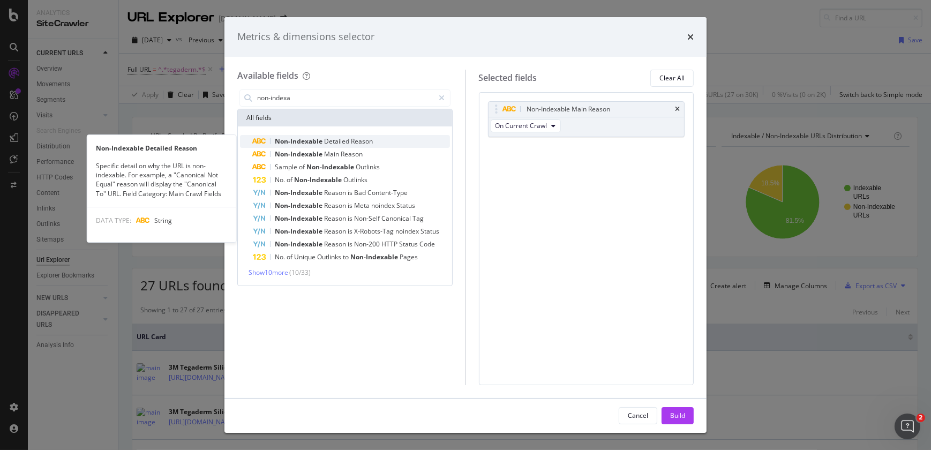
click at [301, 140] on span "Non-Indexable" at bounding box center [299, 141] width 49 height 9
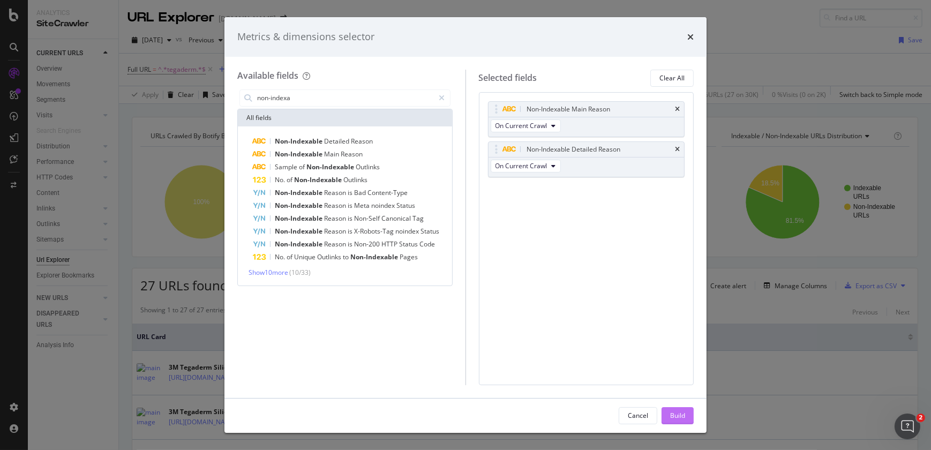
click at [664, 412] on button "Build" at bounding box center [677, 415] width 32 height 17
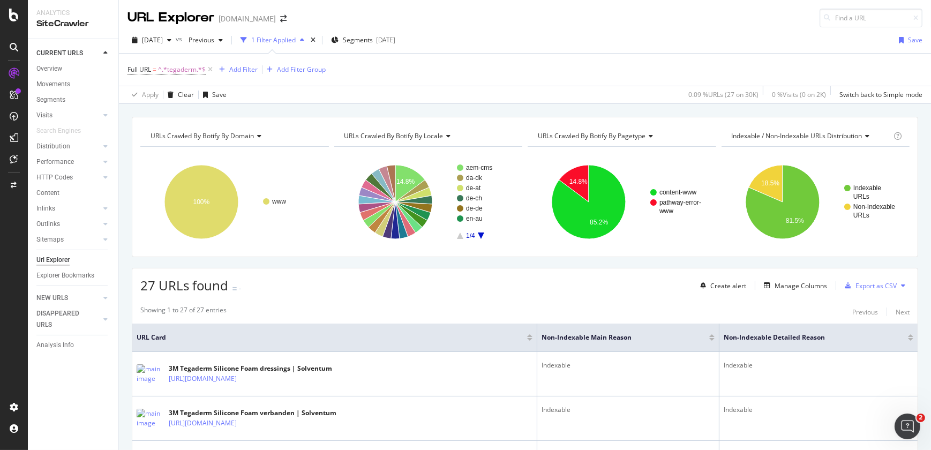
click at [664, 412] on div "Indexable" at bounding box center [627, 410] width 173 height 10
click at [709, 336] on div at bounding box center [711, 335] width 5 height 3
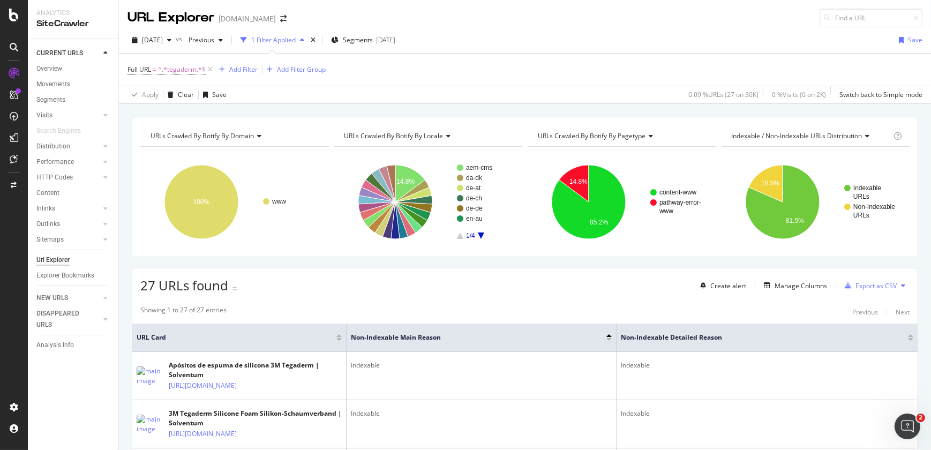
click at [608, 341] on div "Non-Indexable Main Reason" at bounding box center [481, 337] width 261 height 11
click at [609, 338] on div at bounding box center [608, 339] width 5 height 3
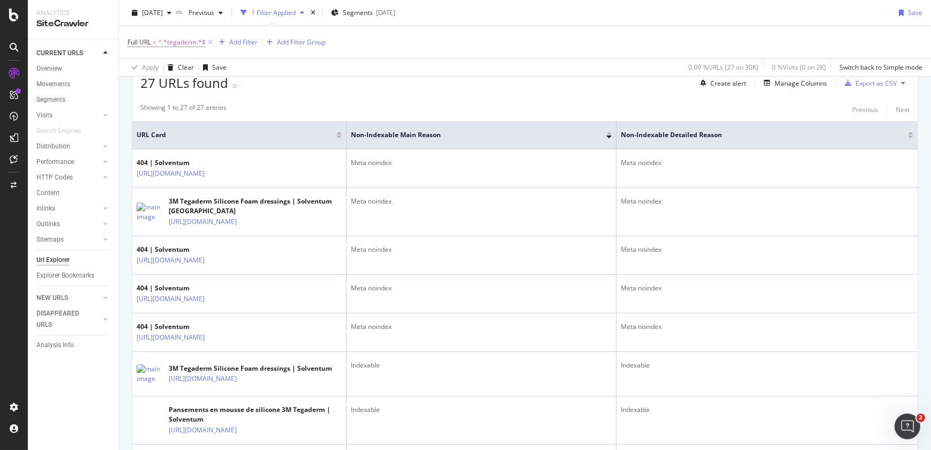
scroll to position [30, 0]
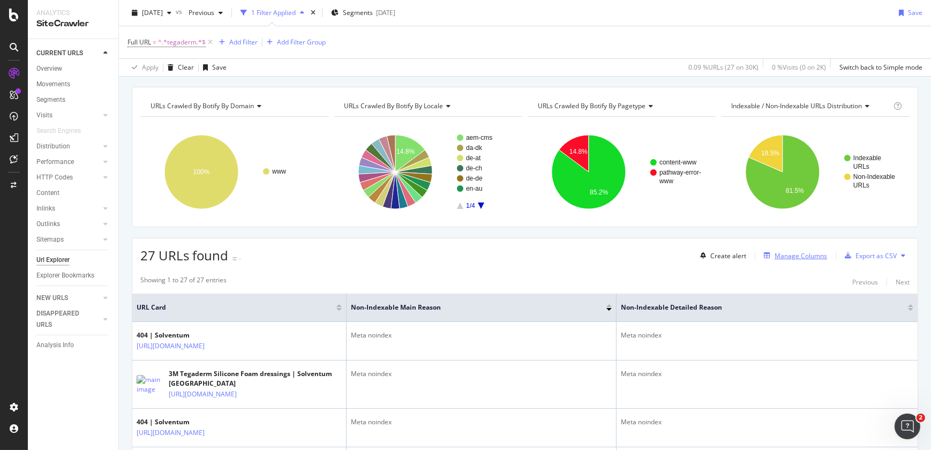
click at [801, 256] on div "Manage Columns" at bounding box center [800, 255] width 52 height 9
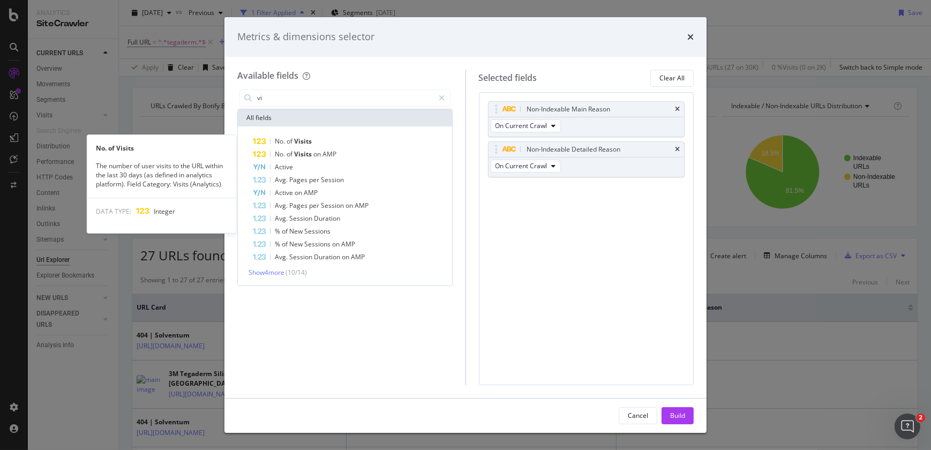
type input "v"
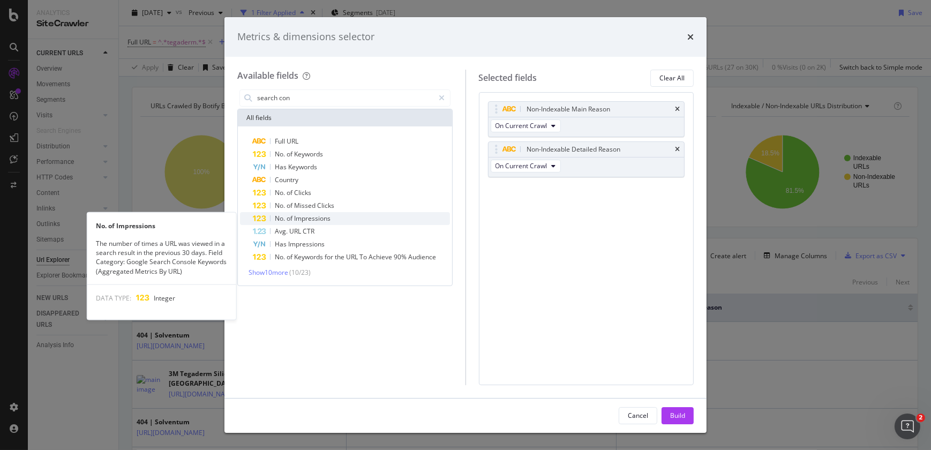
type input "search con"
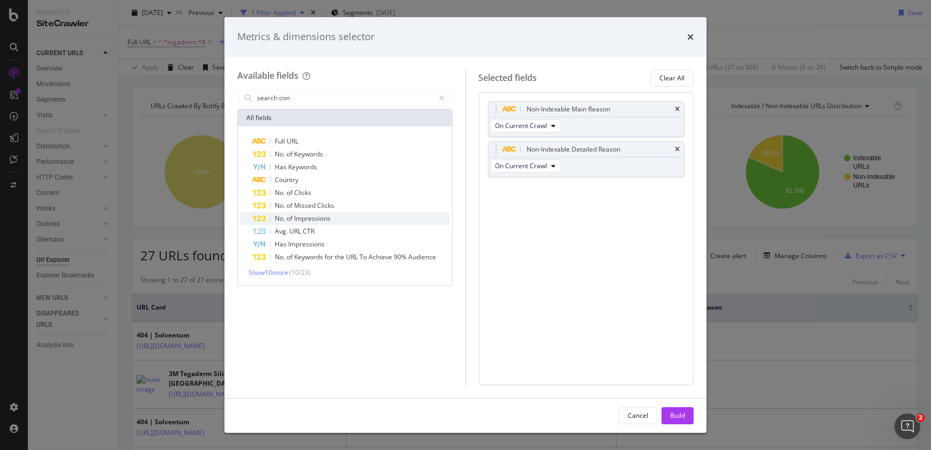
click at [311, 217] on span "Impressions" at bounding box center [312, 218] width 36 height 9
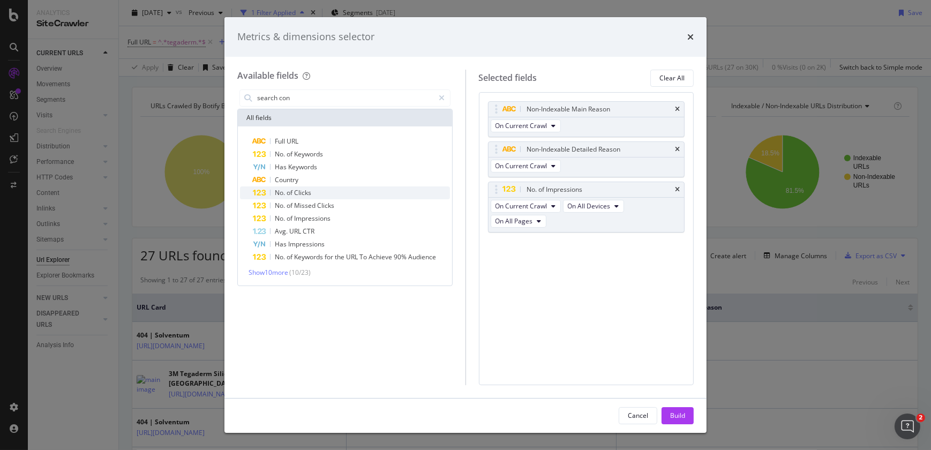
click at [307, 190] on span "Clicks" at bounding box center [302, 192] width 17 height 9
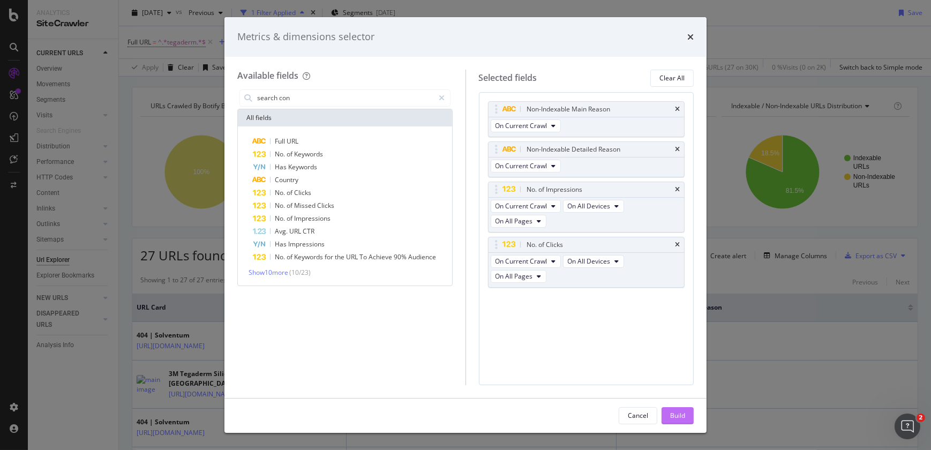
click at [668, 413] on button "Build" at bounding box center [677, 415] width 32 height 17
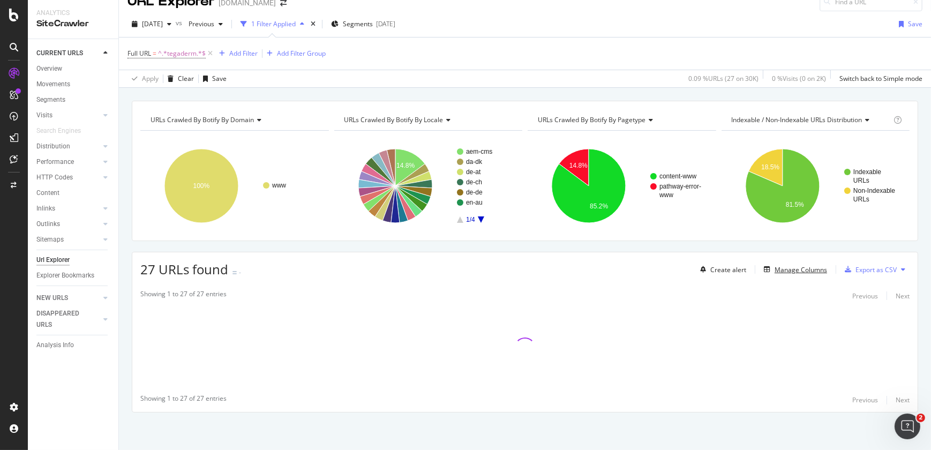
scroll to position [16, 0]
click at [668, 413] on div "URLs Crawled By Botify By domain Chart (by Value) Table Expand Export as CSV Ex…" at bounding box center [525, 275] width 812 height 349
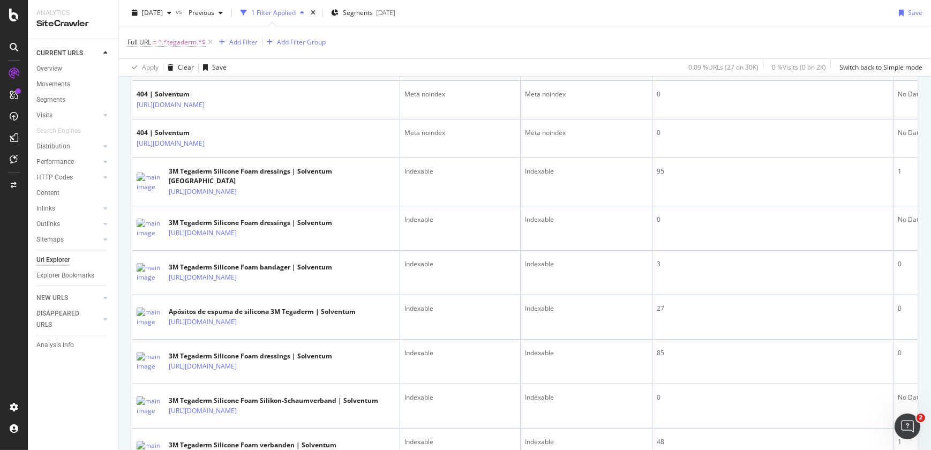
scroll to position [3, 0]
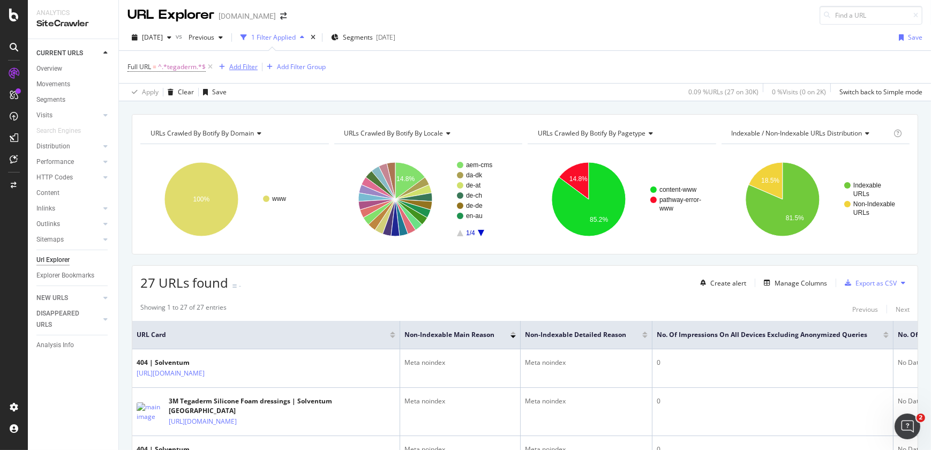
click at [236, 68] on div "Add Filter" at bounding box center [243, 66] width 28 height 9
click at [191, 69] on span "^.*tegaderm.*$" at bounding box center [182, 66] width 48 height 15
click at [167, 89] on icon at bounding box center [166, 91] width 7 height 6
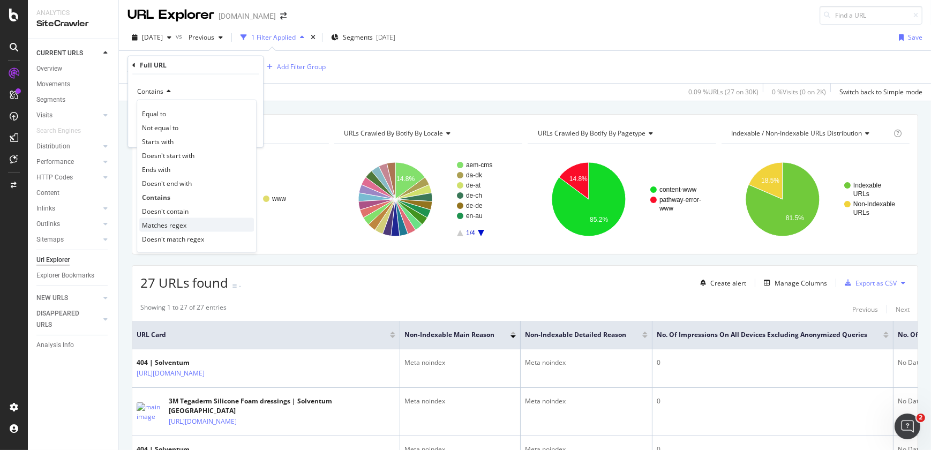
click at [173, 225] on span "Matches regex" at bounding box center [164, 224] width 44 height 9
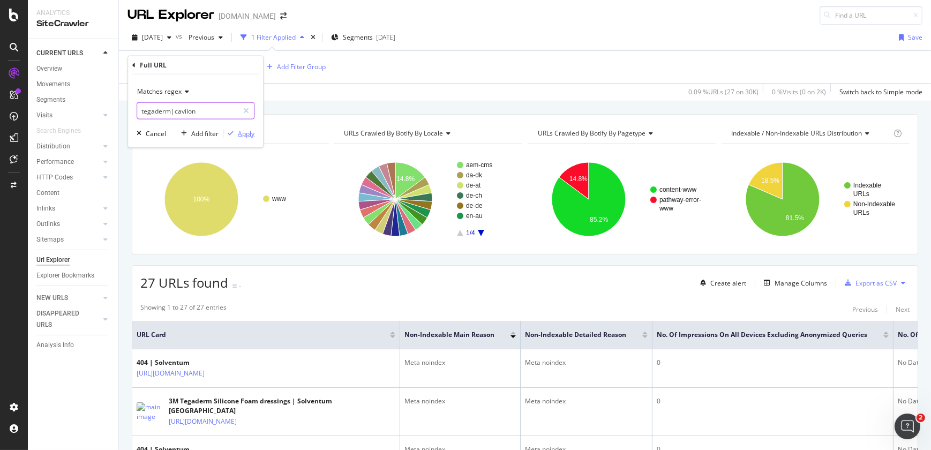
type input "tegaderm|cavilon"
click at [246, 133] on div "Apply" at bounding box center [246, 133] width 17 height 9
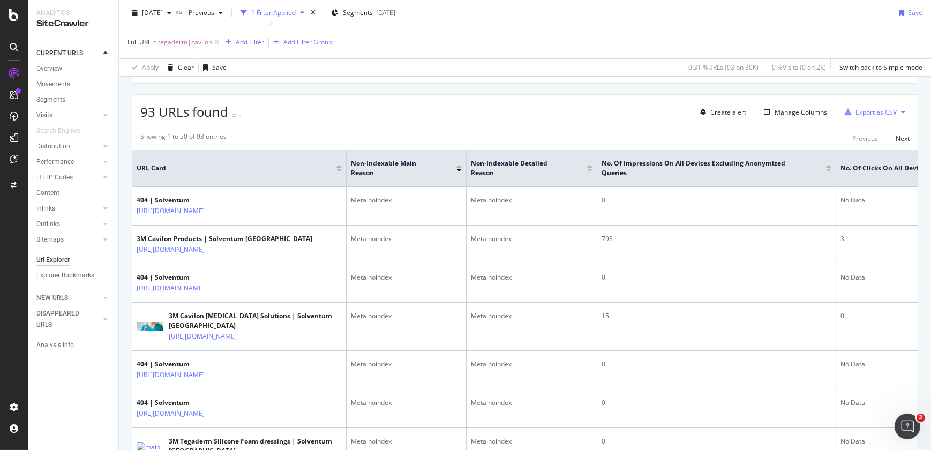
scroll to position [224, 0]
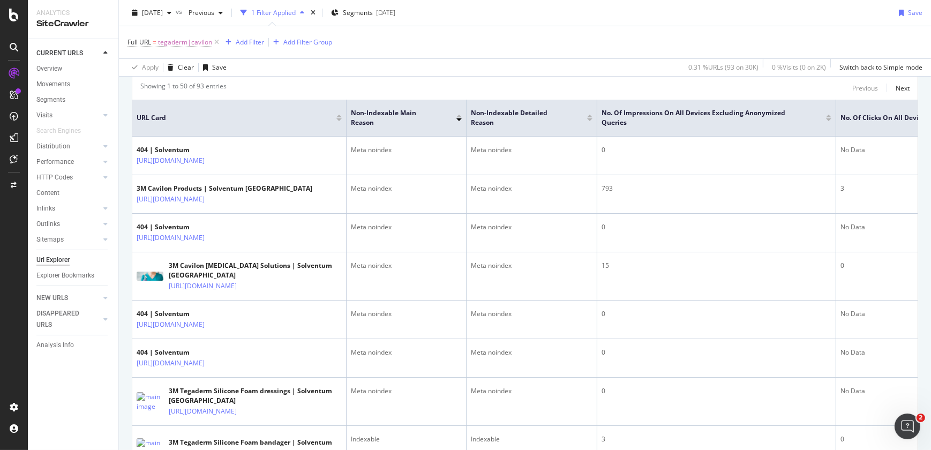
click at [899, 117] on span "No. of Clicks On All Devices excluding anonymized queries" at bounding box center [935, 118] width 190 height 10
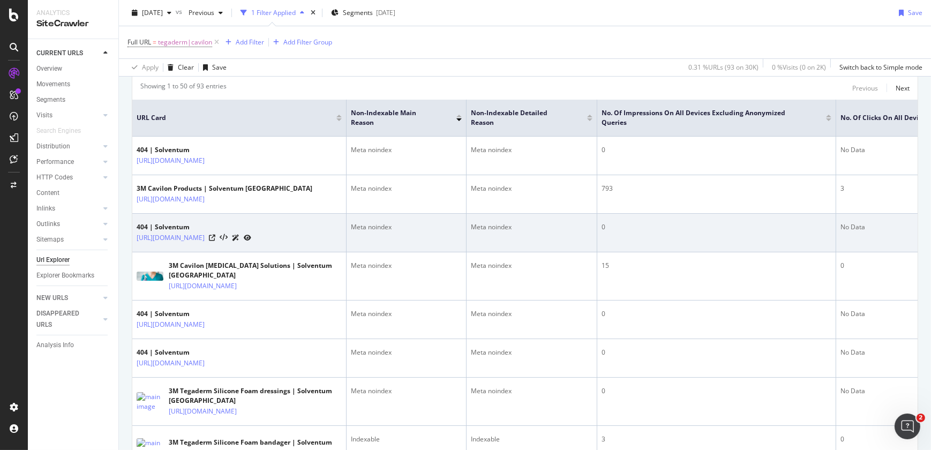
click at [742, 252] on td "0" at bounding box center [716, 233] width 239 height 39
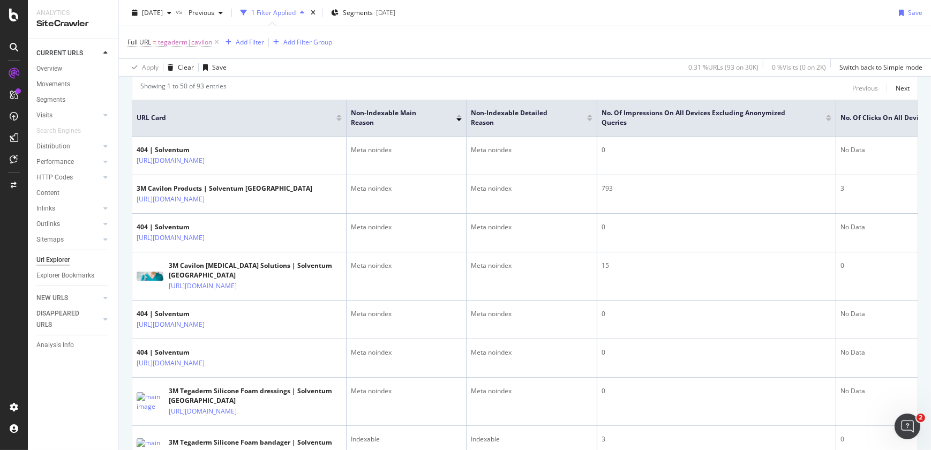
click at [827, 120] on div at bounding box center [828, 119] width 5 height 3
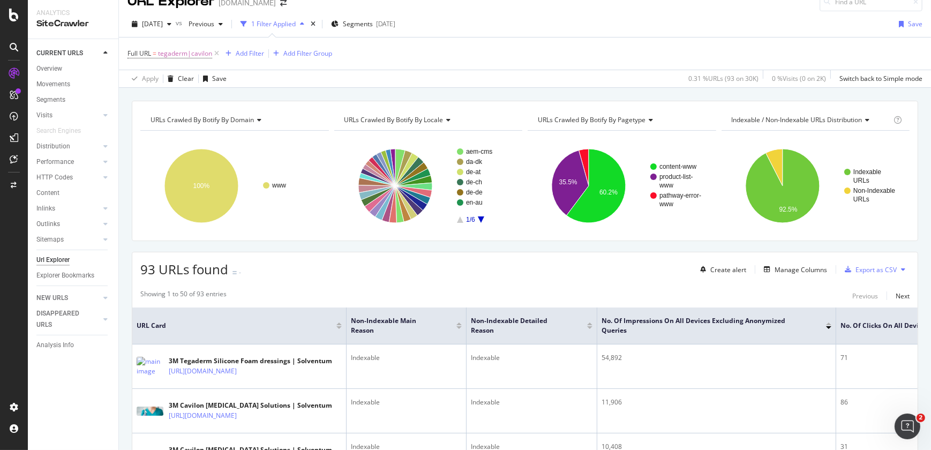
scroll to position [347, 0]
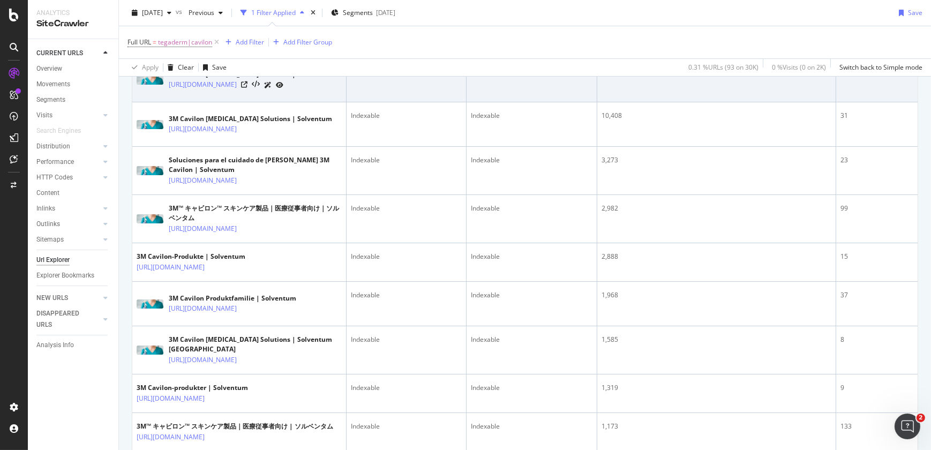
click at [825, 102] on td "11,906" at bounding box center [716, 80] width 239 height 44
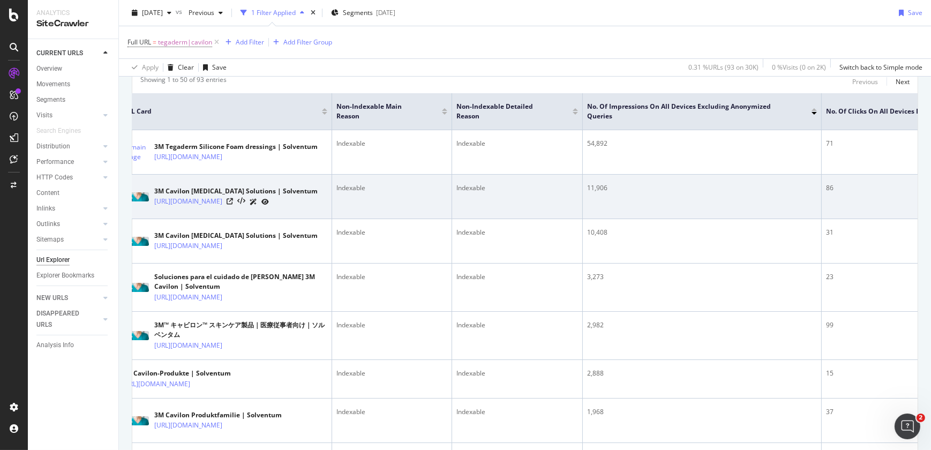
scroll to position [0, 0]
